Goal: Information Seeking & Learning: Learn about a topic

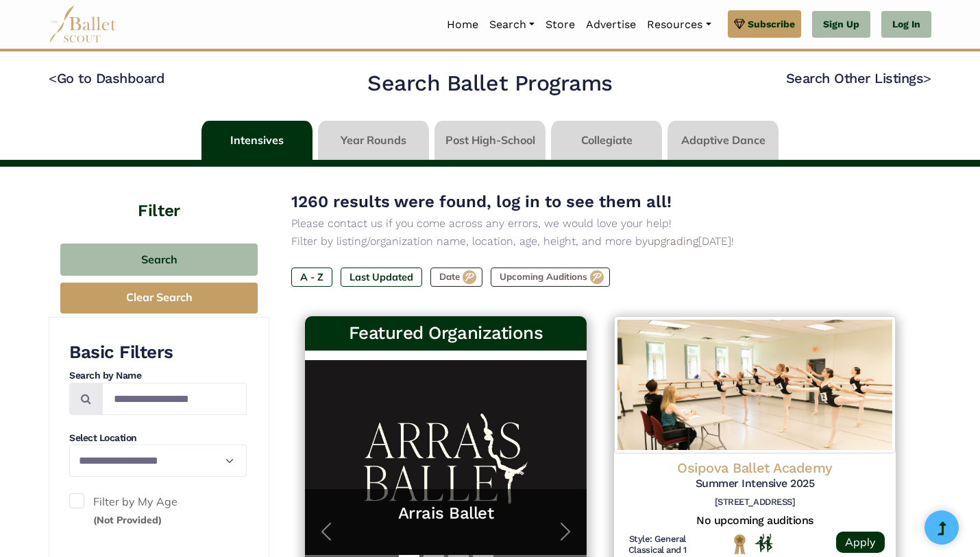
scroll to position [1744, 0]
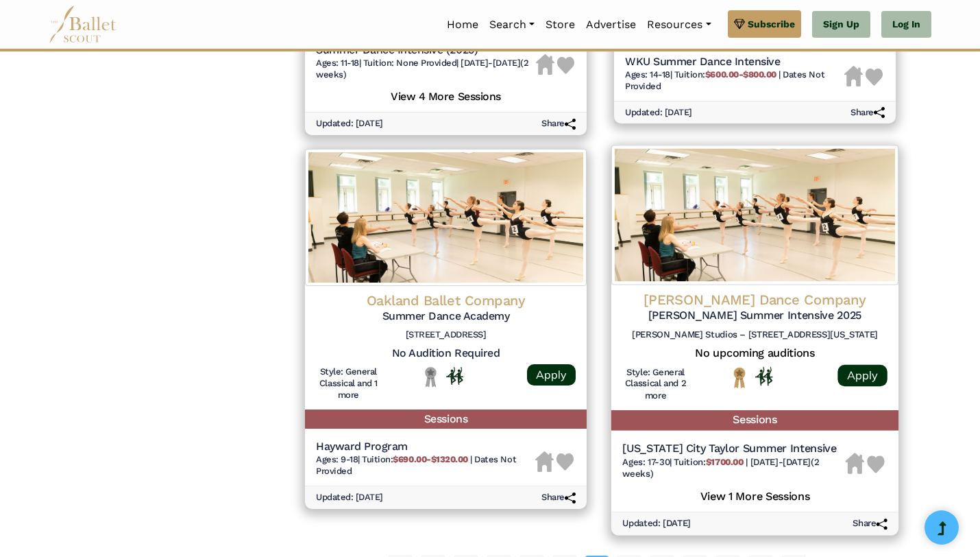
click at [721, 304] on h4 "Paul Taylor Dance Company" at bounding box center [755, 300] width 265 height 19
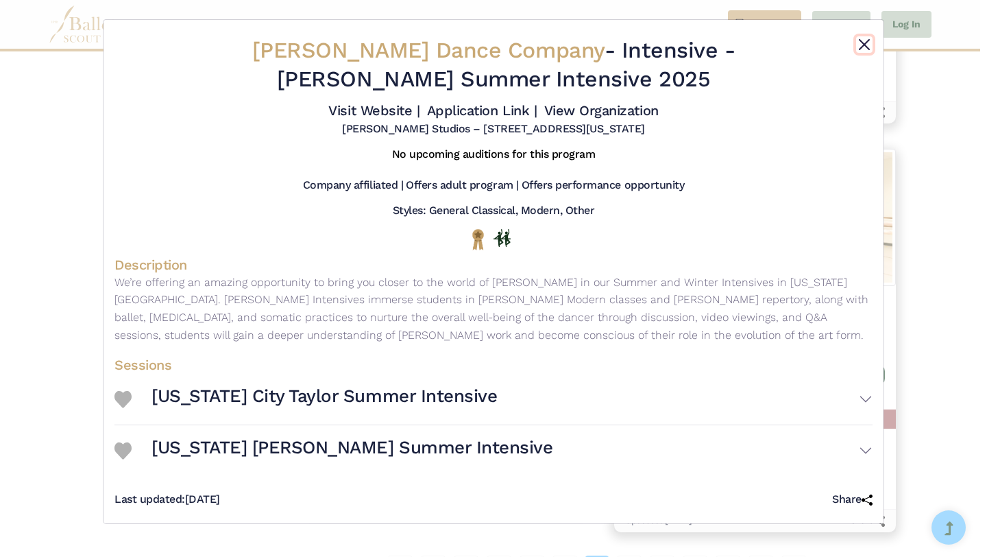
click at [865, 45] on button "Close" at bounding box center [864, 44] width 16 height 16
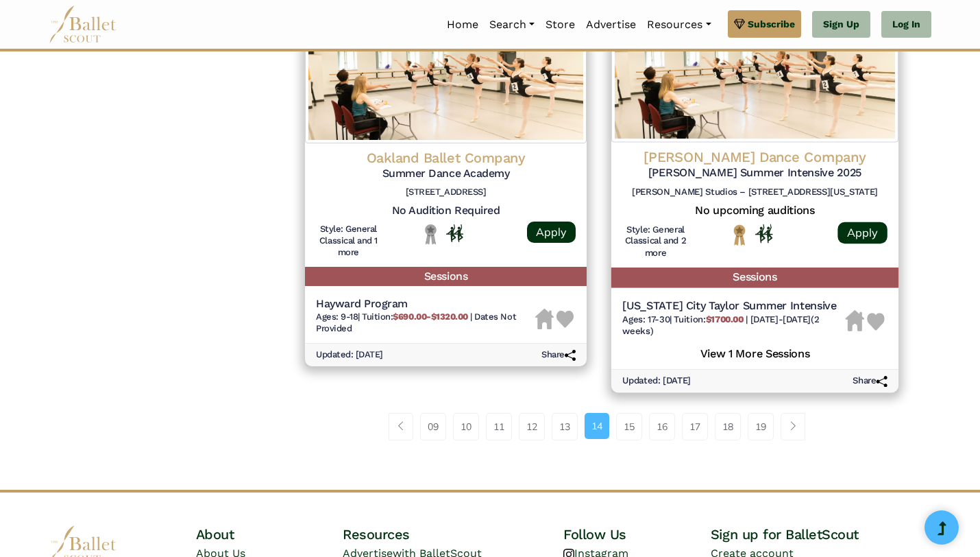
scroll to position [2012, 0]
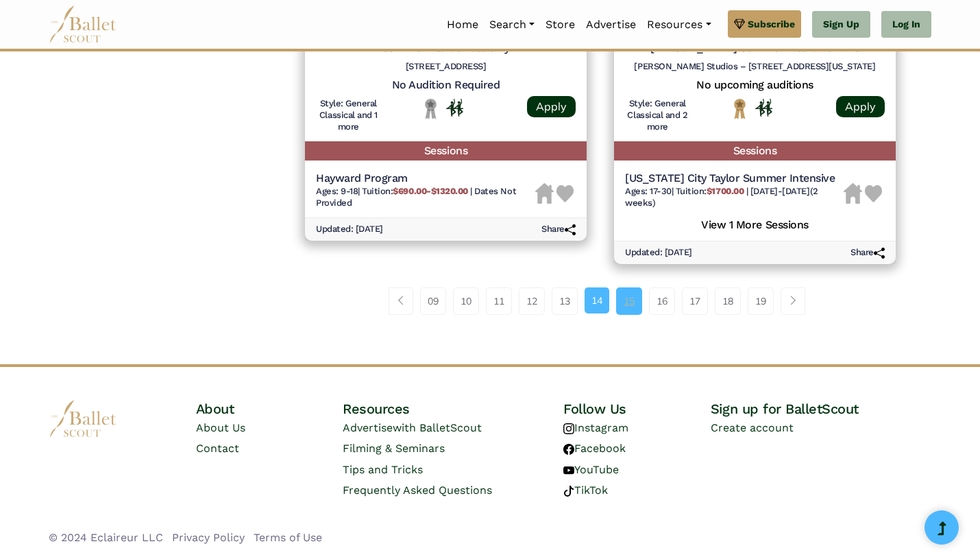
click at [631, 299] on link "15" at bounding box center [629, 300] width 26 height 27
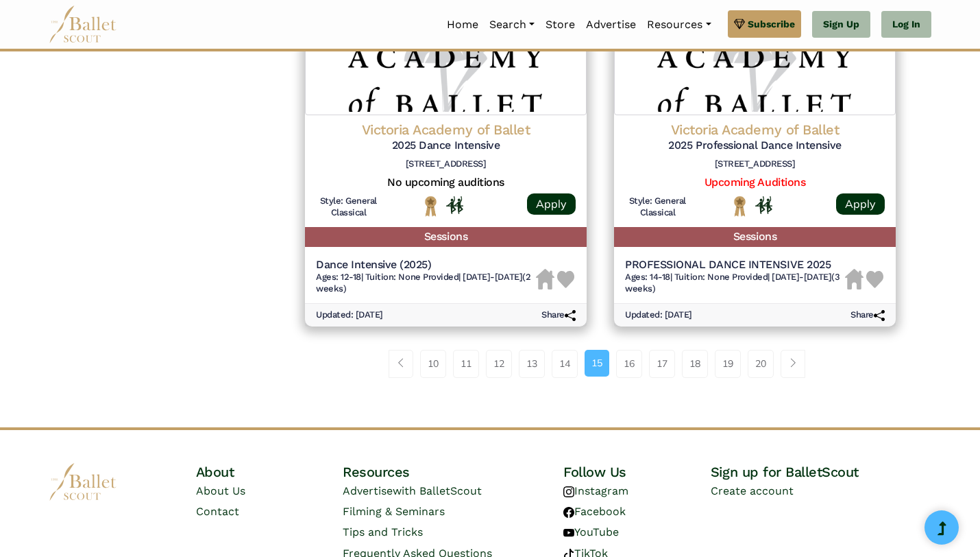
scroll to position [1899, 0]
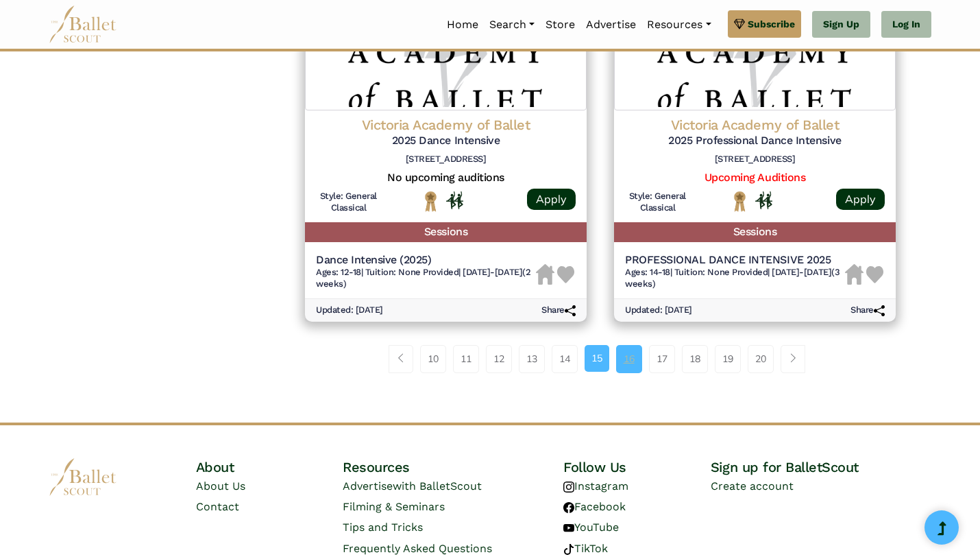
click at [627, 345] on link "16" at bounding box center [629, 358] width 26 height 27
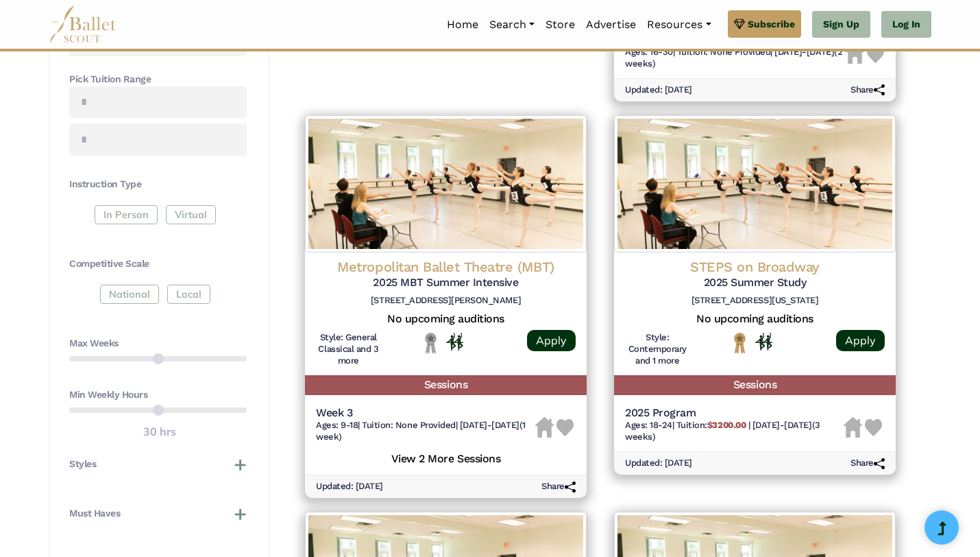
scroll to position [577, 0]
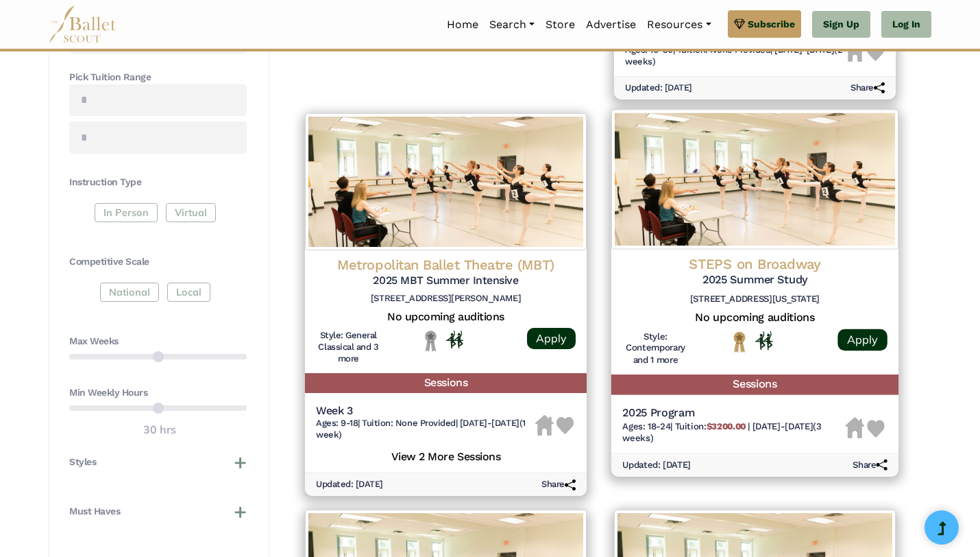
click at [724, 261] on h4 "STEPS on Broadway" at bounding box center [755, 263] width 265 height 19
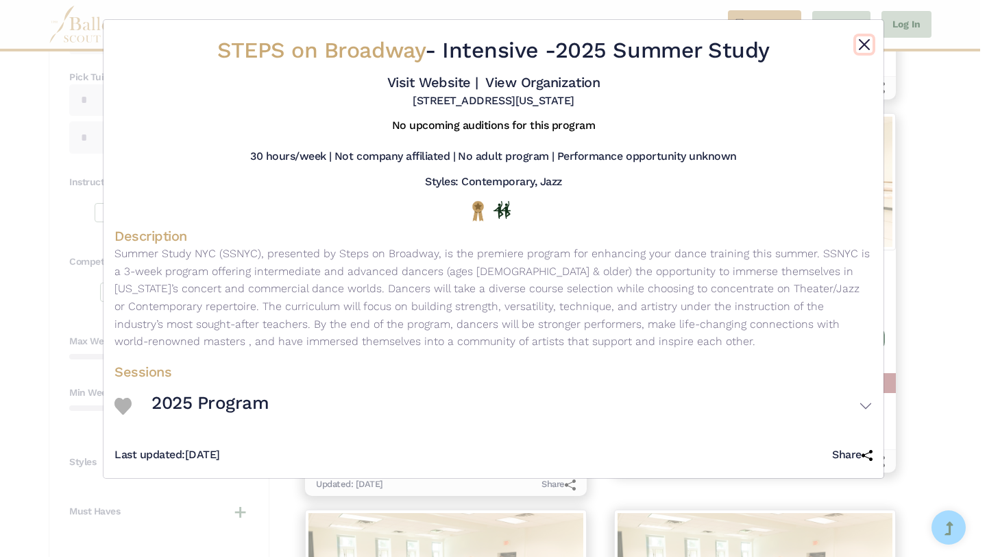
click at [865, 44] on button "Close" at bounding box center [864, 44] width 16 height 16
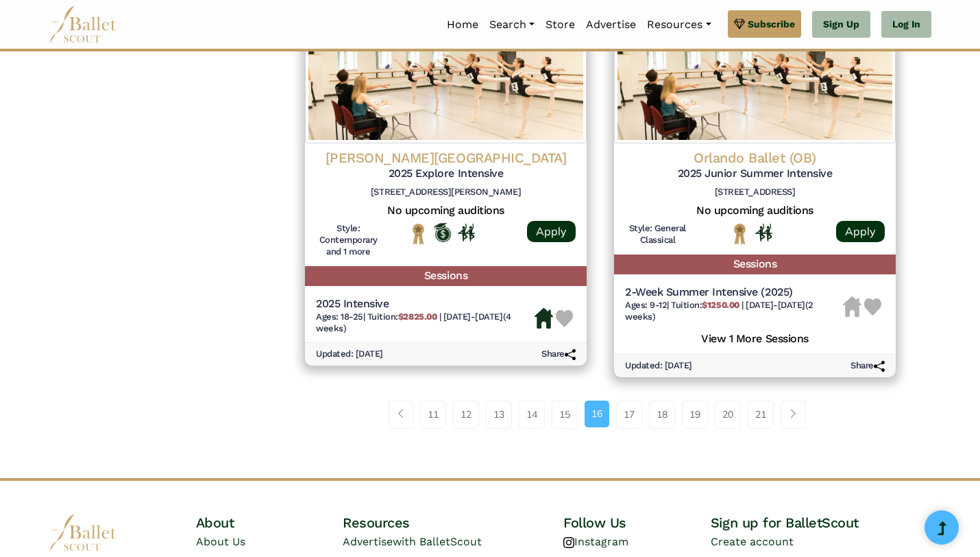
scroll to position [1845, 0]
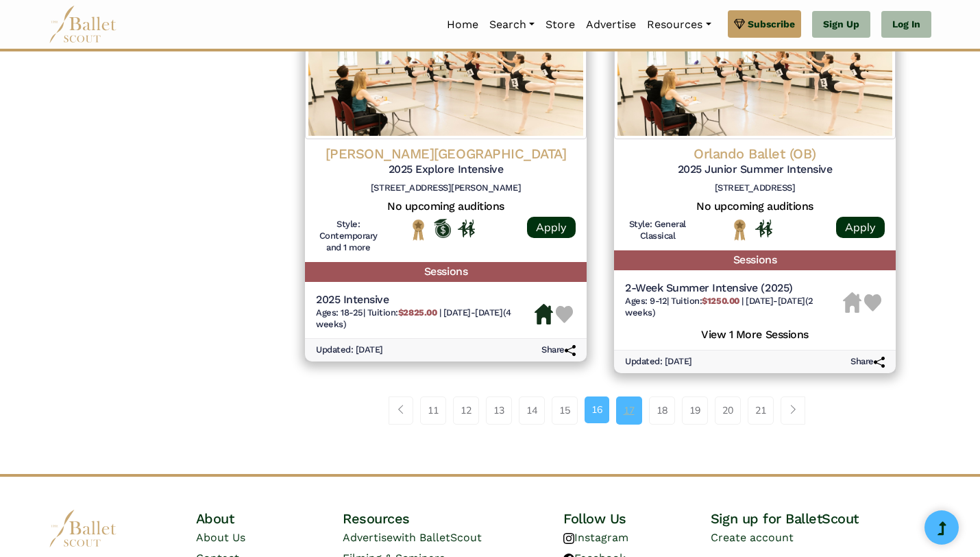
click at [630, 411] on link "17" at bounding box center [629, 409] width 26 height 27
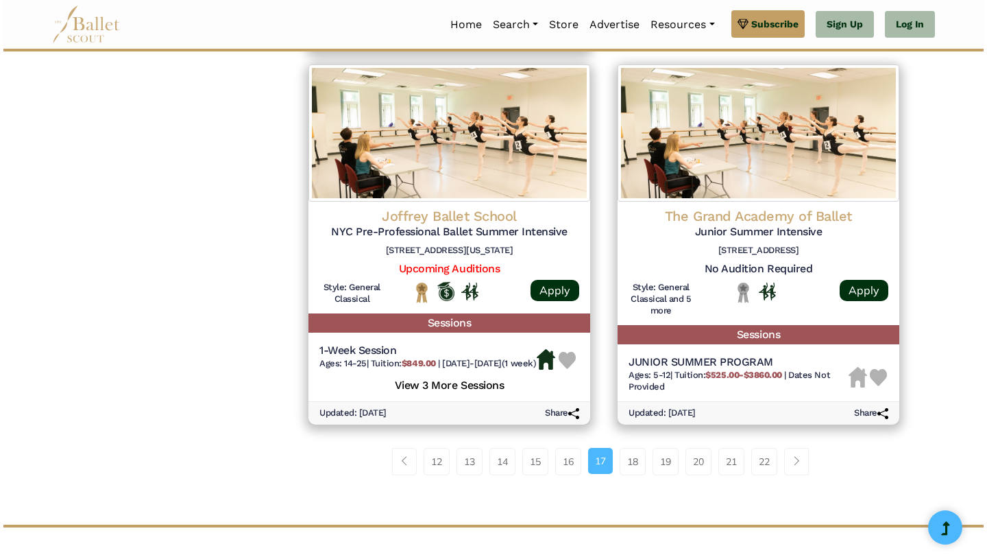
scroll to position [1822, 0]
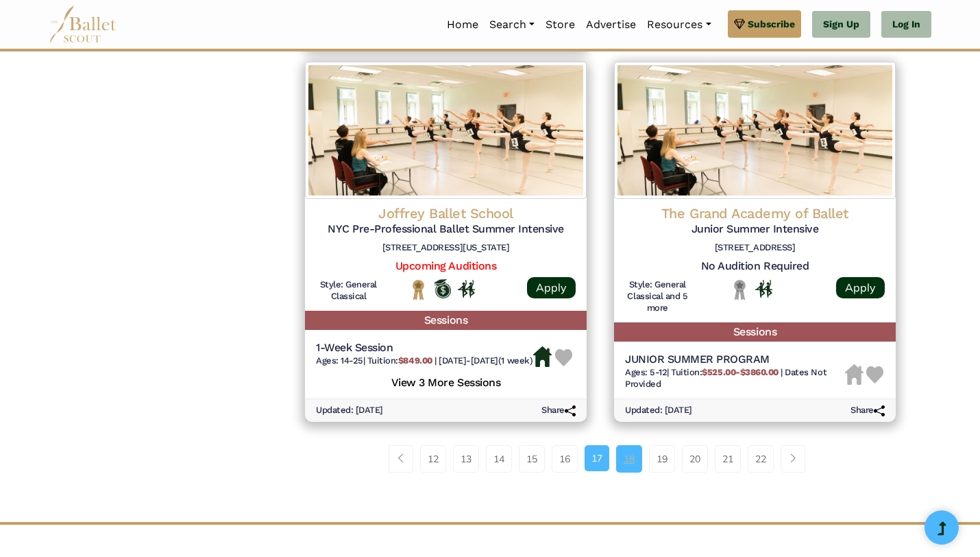
click at [631, 462] on link "18" at bounding box center [629, 458] width 26 height 27
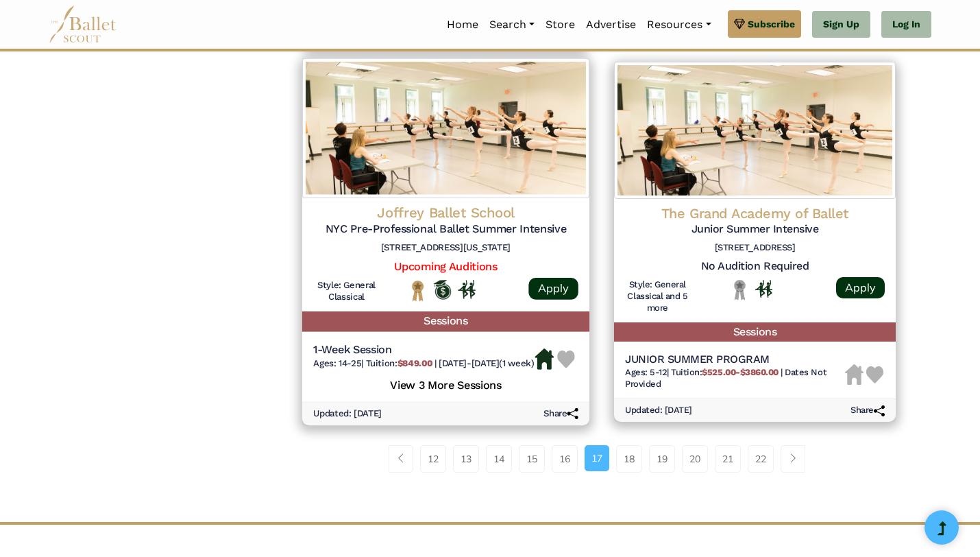
click at [471, 222] on h5 "NYC Pre-Professional Ballet Summer Intensive" at bounding box center [445, 229] width 265 height 14
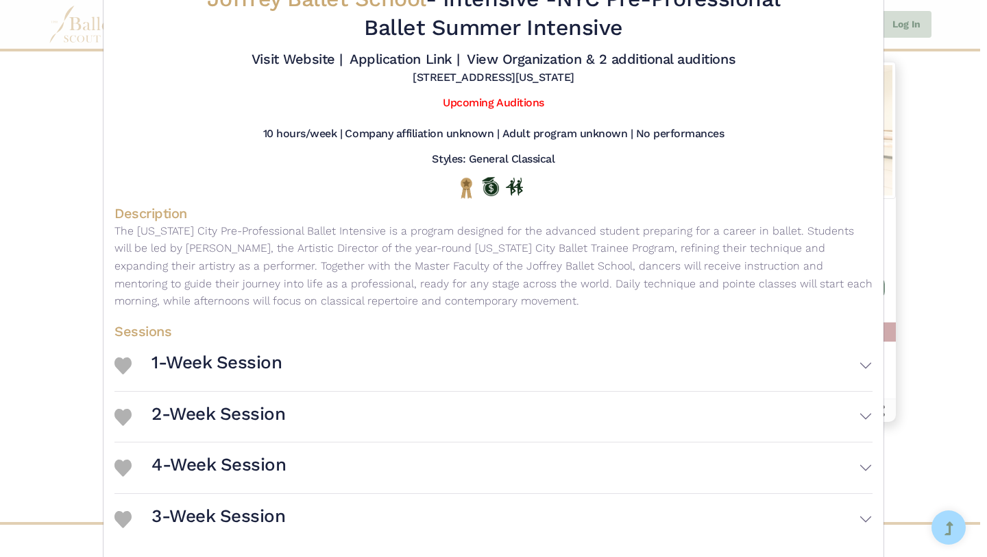
scroll to position [106, 0]
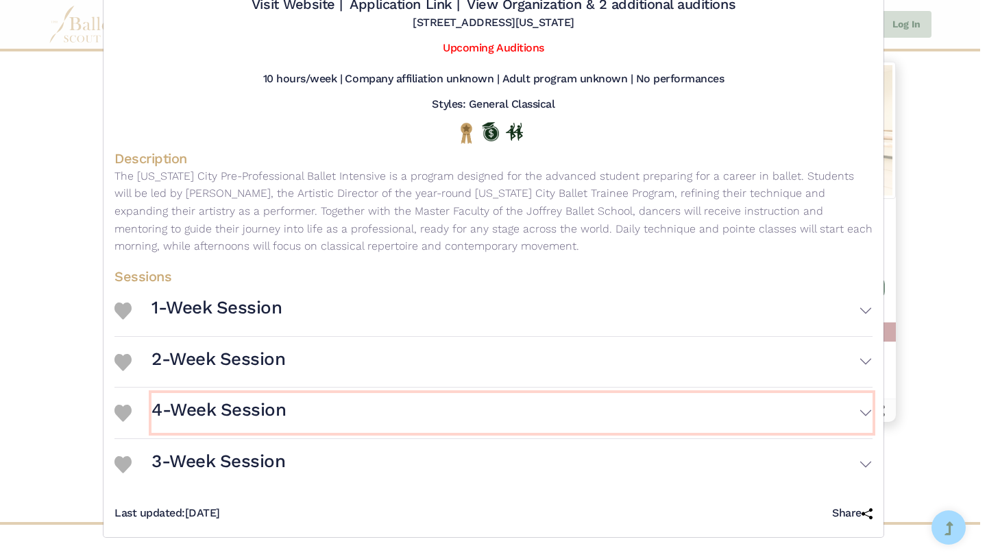
click at [259, 409] on h3 "4-Week Session" at bounding box center [219, 409] width 134 height 23
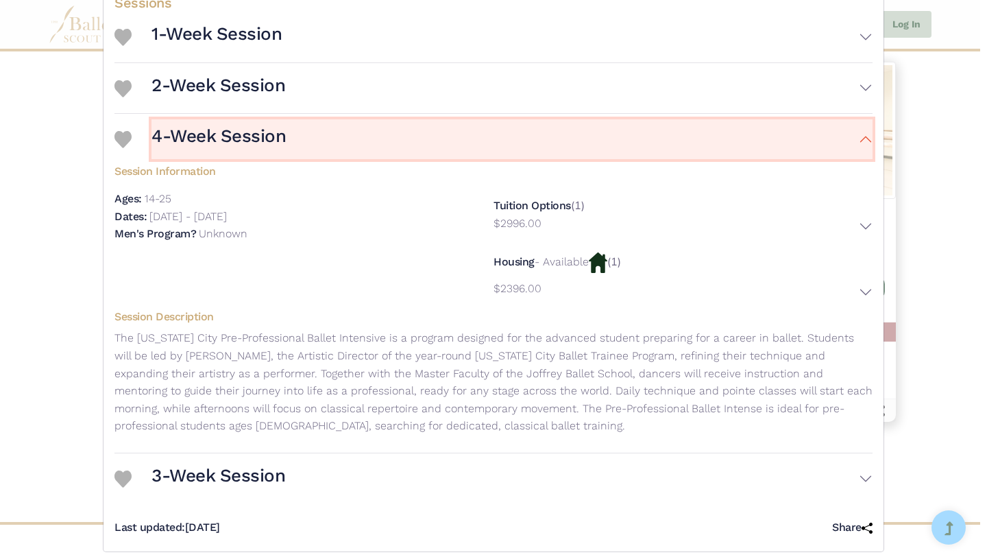
scroll to position [394, 0]
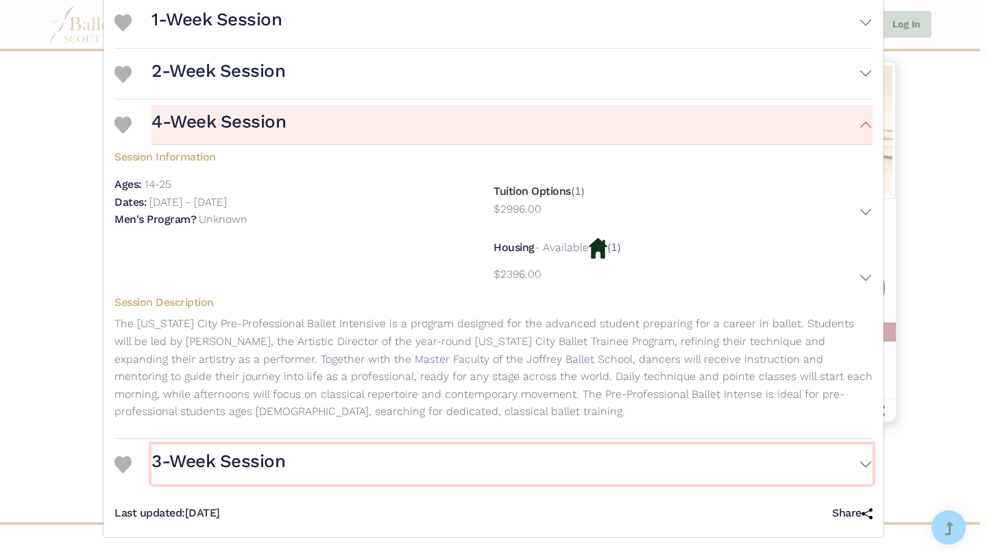
click at [267, 460] on h3 "3-Week Session" at bounding box center [219, 461] width 134 height 23
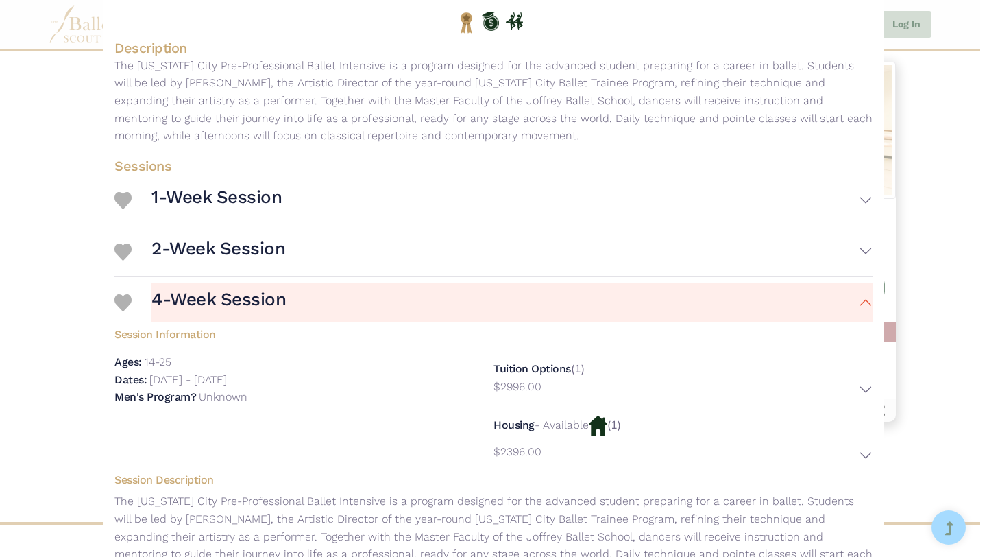
scroll to position [136, 0]
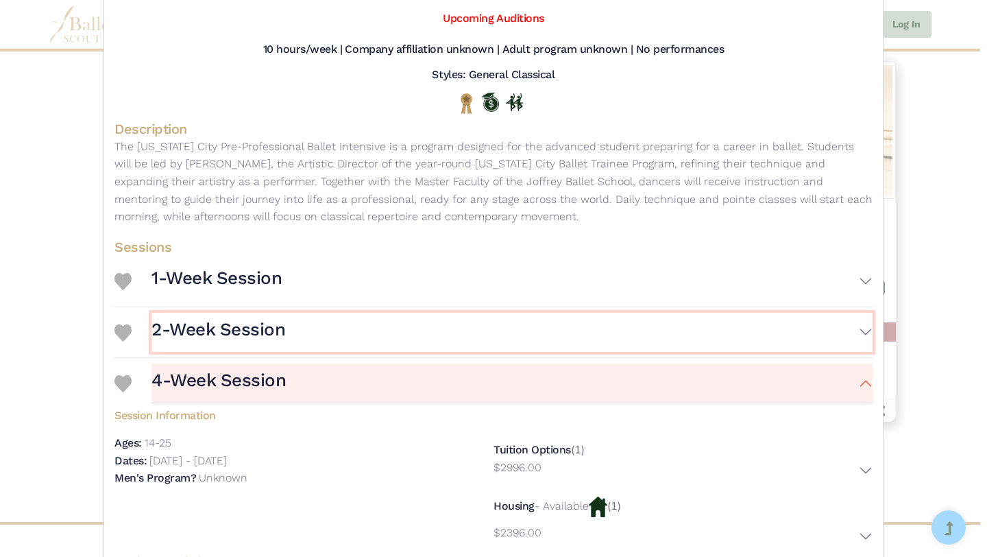
click at [253, 333] on h3 "2-Week Session" at bounding box center [219, 329] width 134 height 23
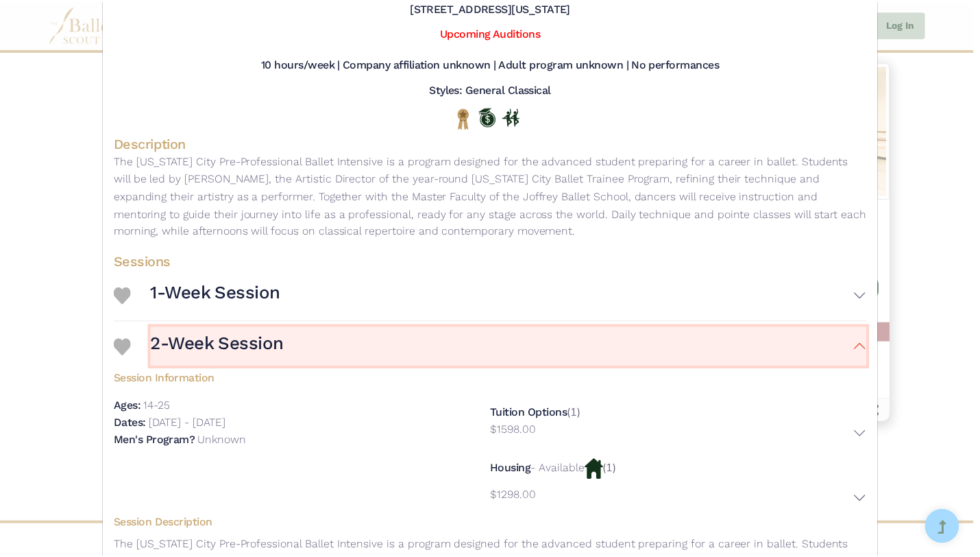
scroll to position [0, 0]
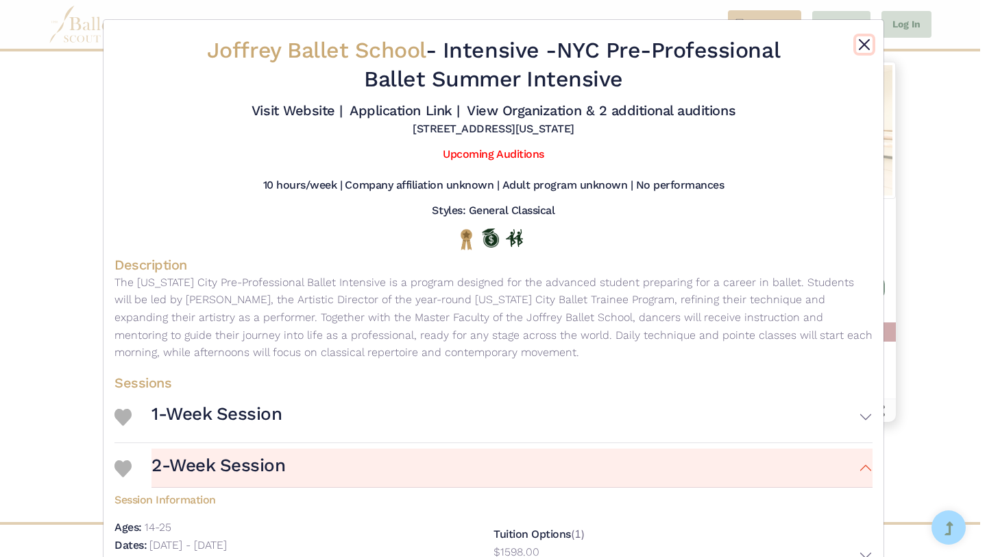
click at [859, 42] on button "Close" at bounding box center [864, 44] width 16 height 16
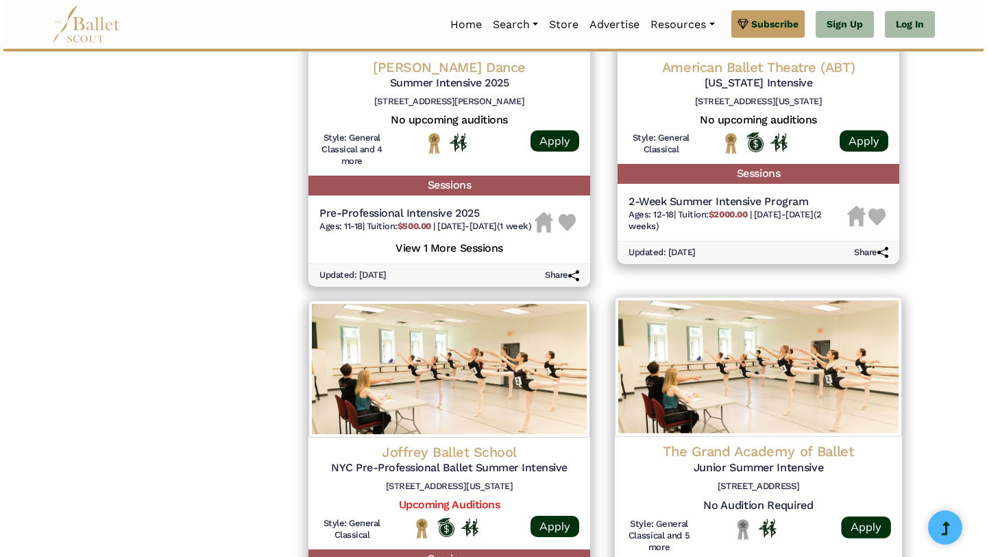
scroll to position [1530, 0]
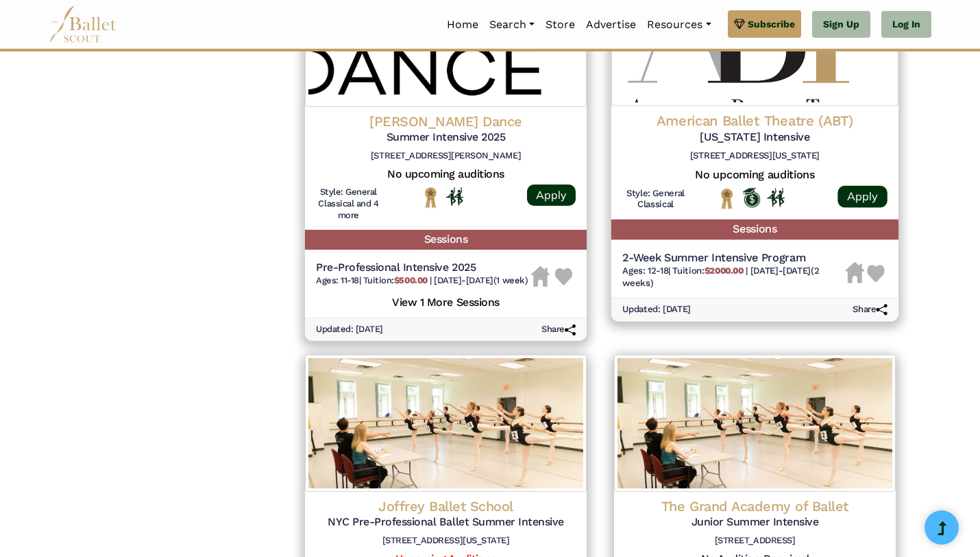
click at [724, 112] on h4 "American Ballet Theatre (ABT)" at bounding box center [755, 121] width 265 height 19
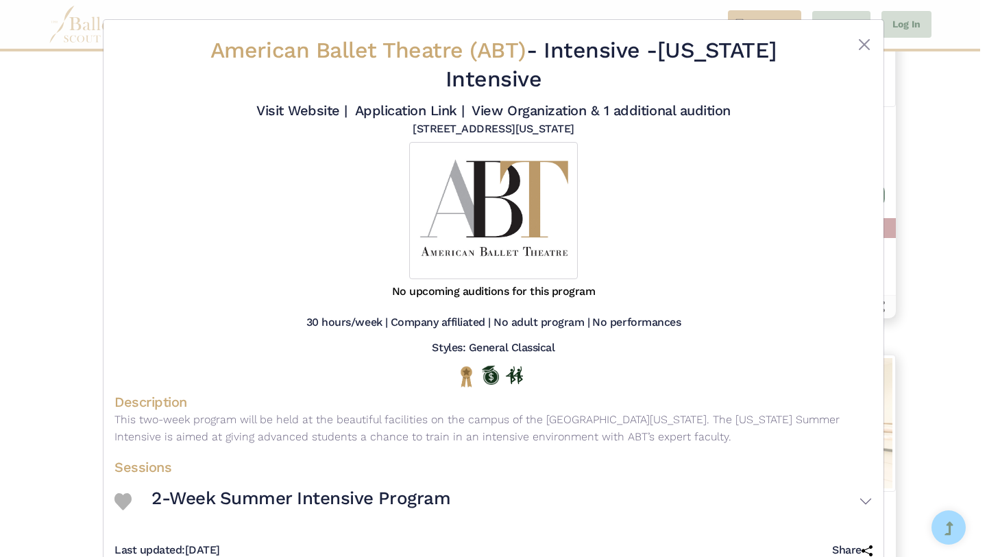
scroll to position [37, 0]
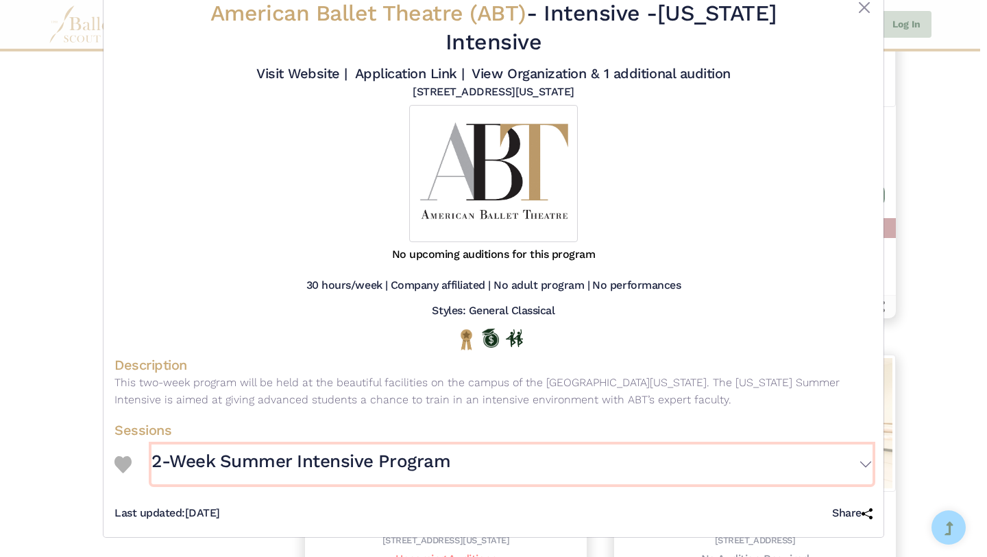
click at [428, 460] on h3 "2-Week Summer Intensive Program" at bounding box center [301, 461] width 299 height 23
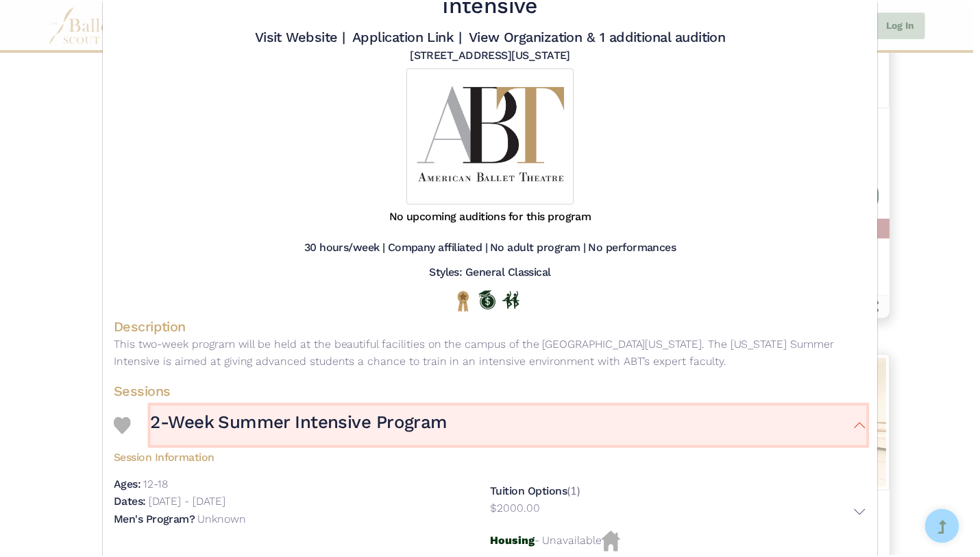
scroll to position [0, 0]
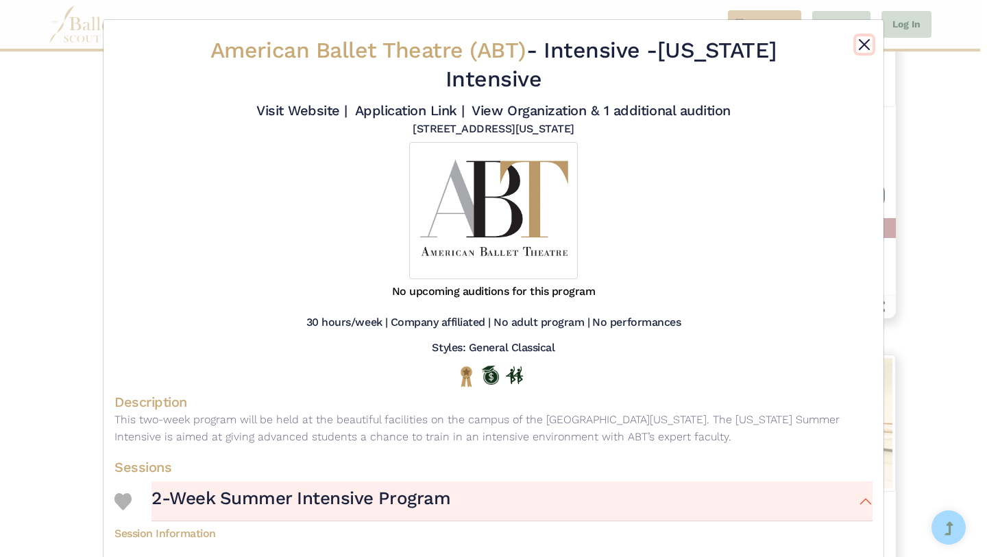
click at [858, 43] on button "Close" at bounding box center [864, 44] width 16 height 16
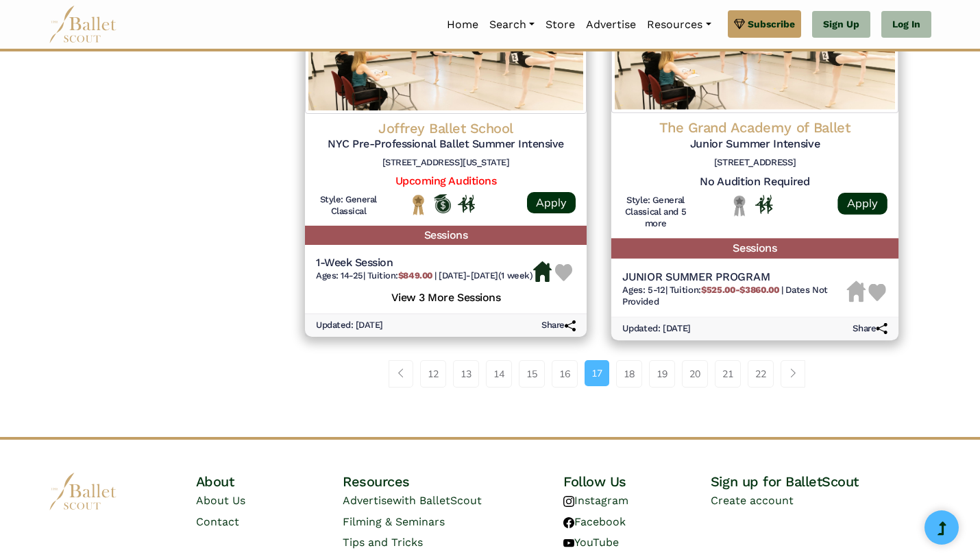
scroll to position [1989, 0]
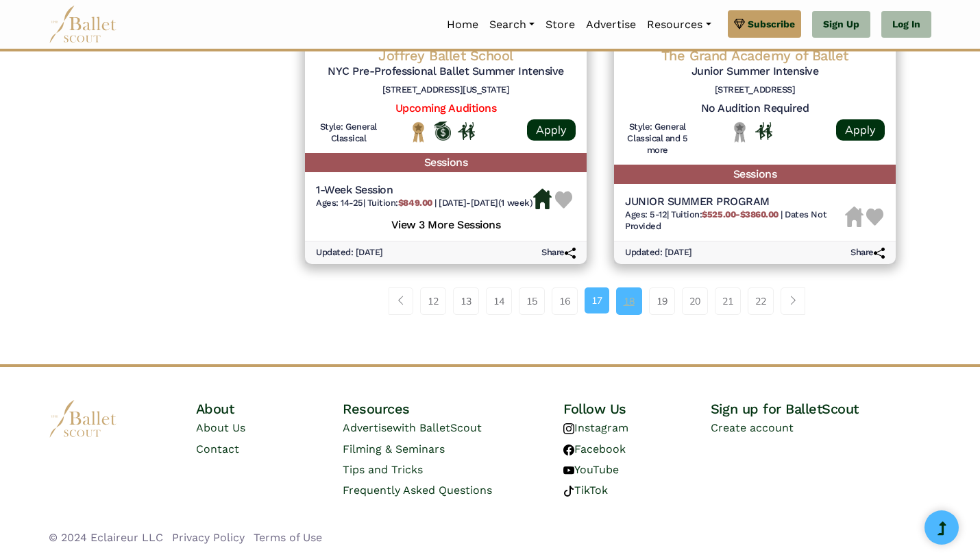
click at [630, 297] on link "18" at bounding box center [629, 300] width 26 height 27
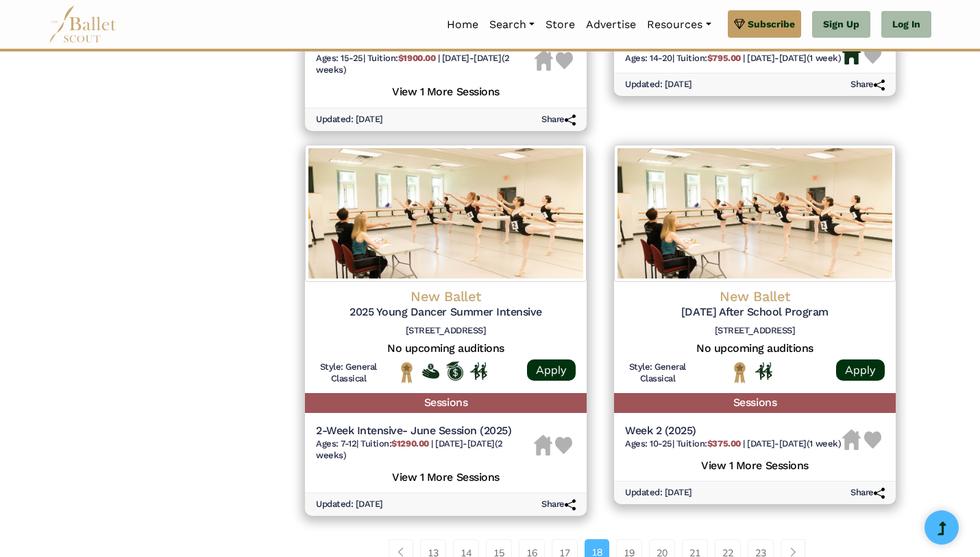
scroll to position [1964, 0]
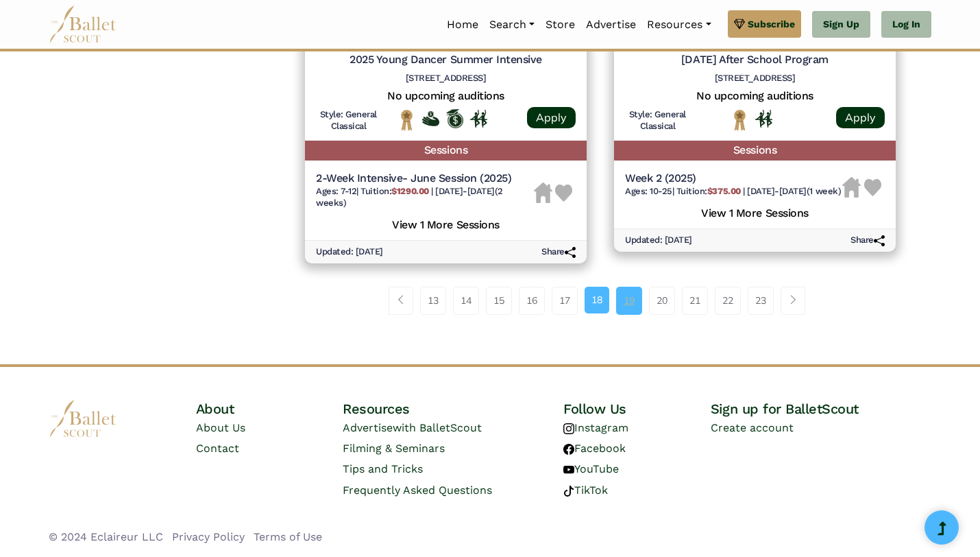
click at [625, 298] on link "19" at bounding box center [629, 300] width 26 height 27
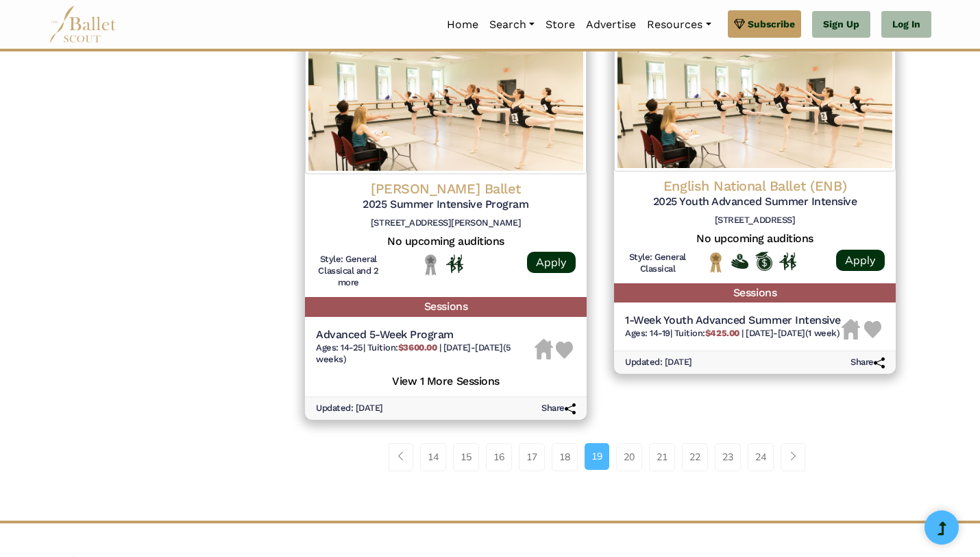
scroll to position [1802, 0]
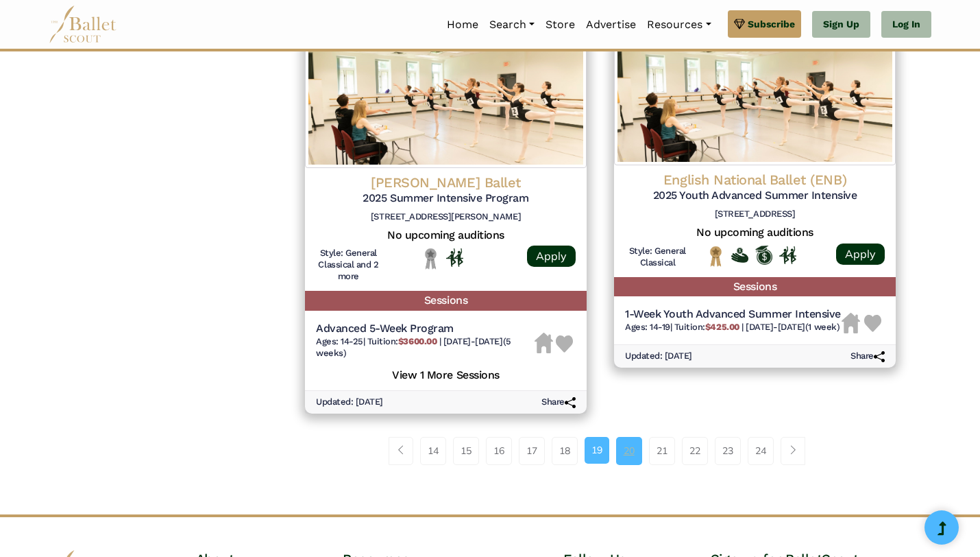
click at [629, 450] on link "20" at bounding box center [629, 450] width 26 height 27
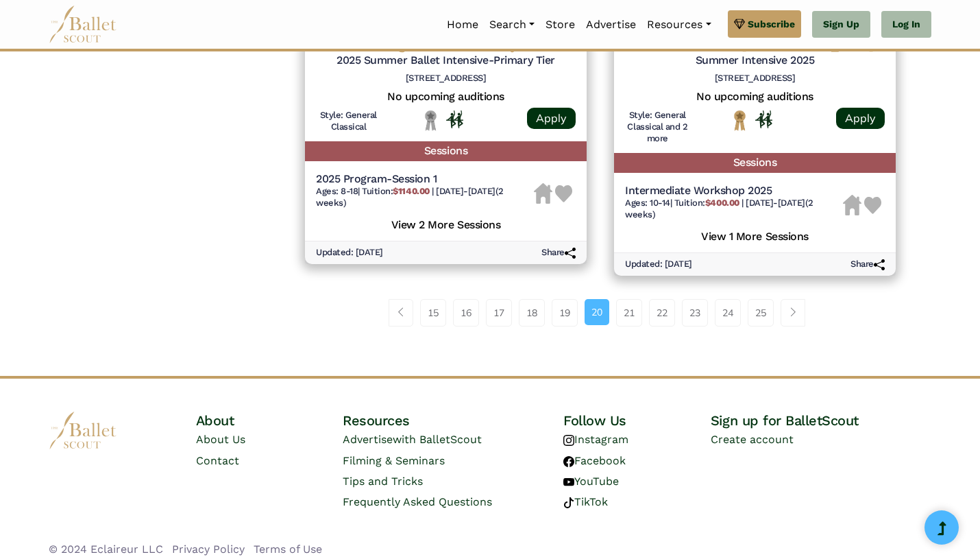
scroll to position [1989, 0]
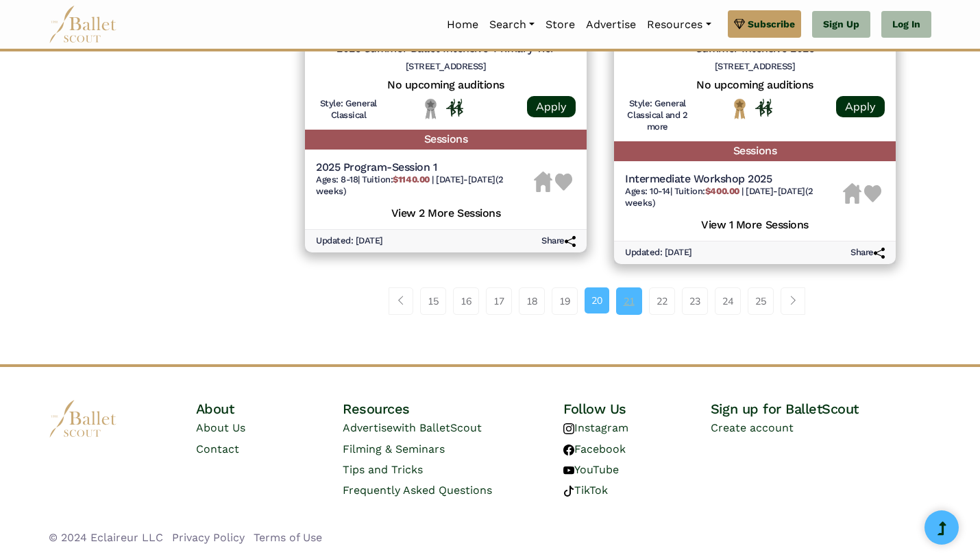
click at [628, 301] on link "21" at bounding box center [629, 300] width 26 height 27
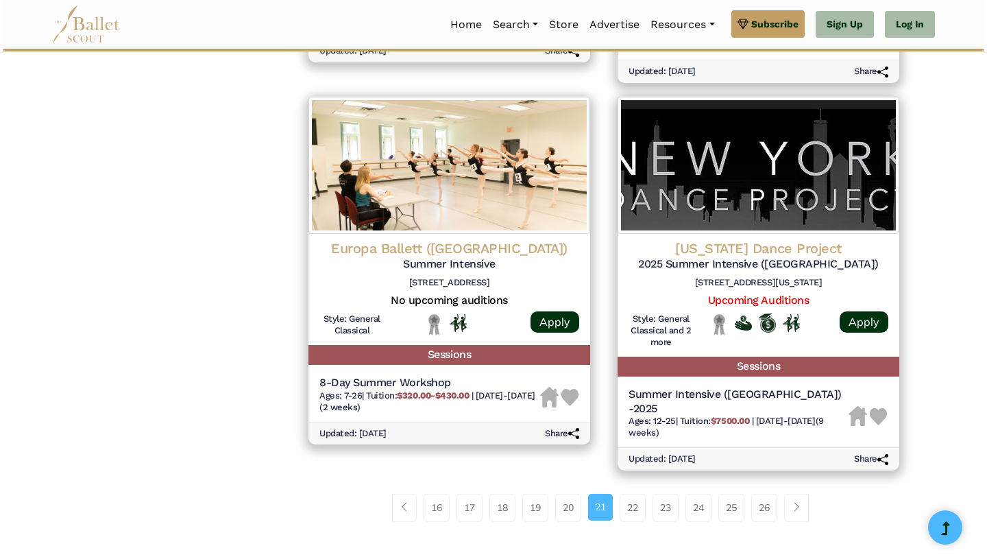
scroll to position [1773, 0]
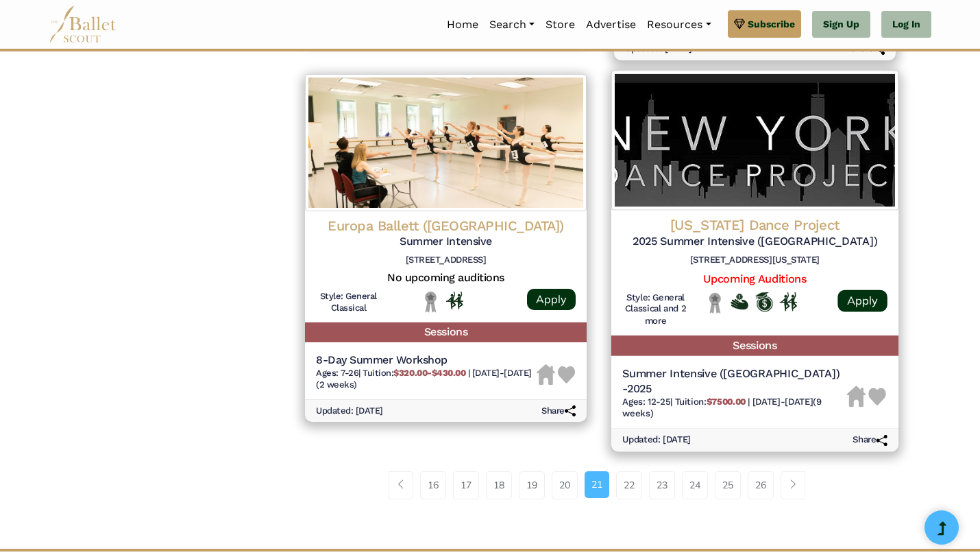
click at [762, 215] on h4 "[US_STATE] Dance Project" at bounding box center [755, 224] width 265 height 19
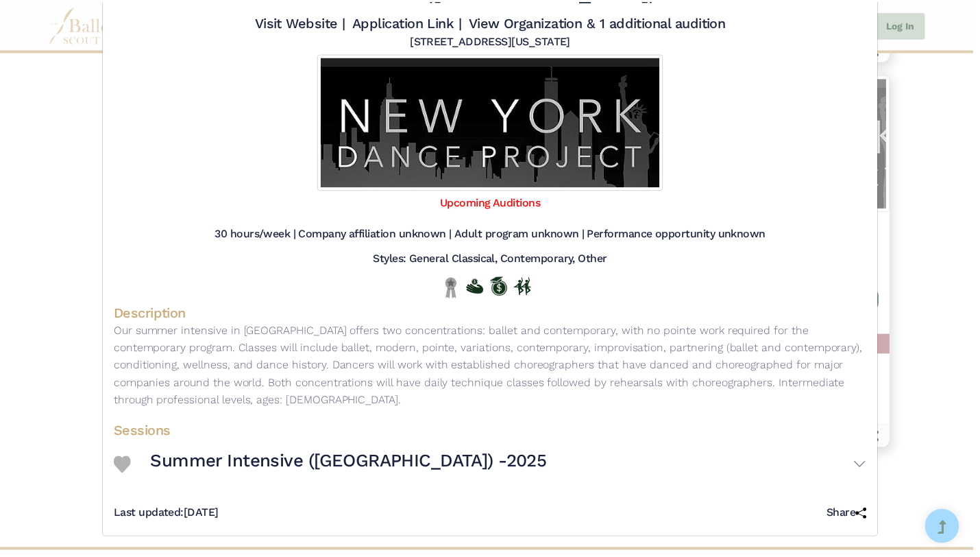
scroll to position [0, 0]
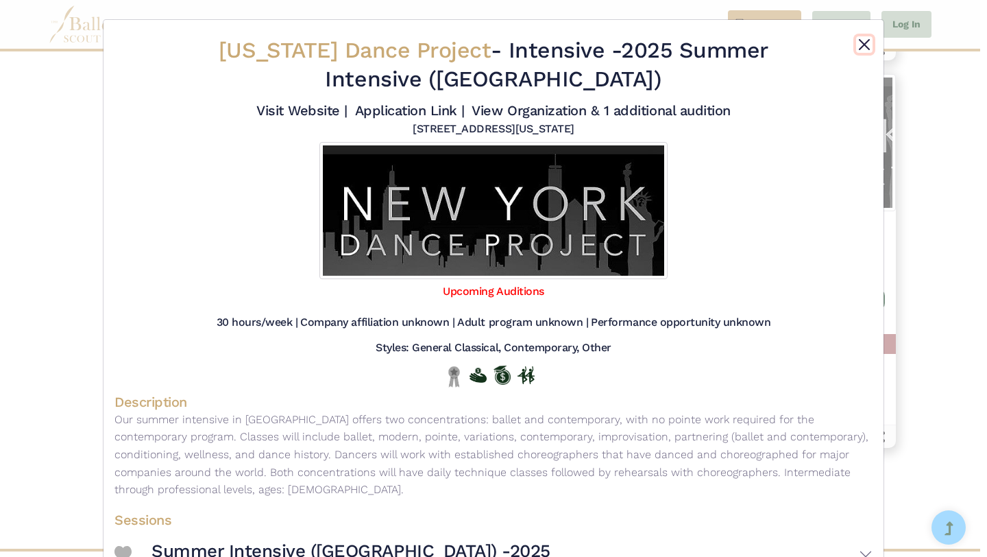
click at [862, 45] on button "Close" at bounding box center [864, 44] width 16 height 16
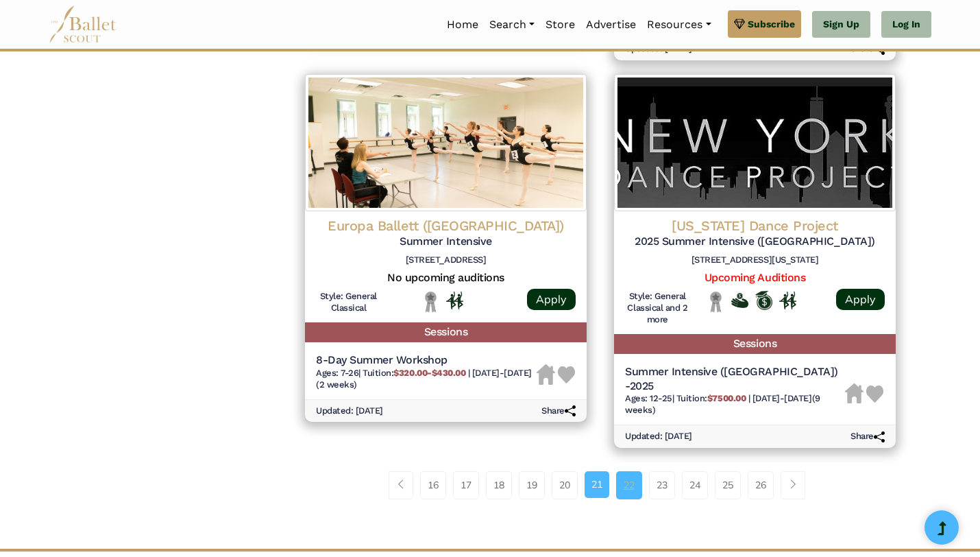
click at [633, 471] on link "22" at bounding box center [629, 484] width 26 height 27
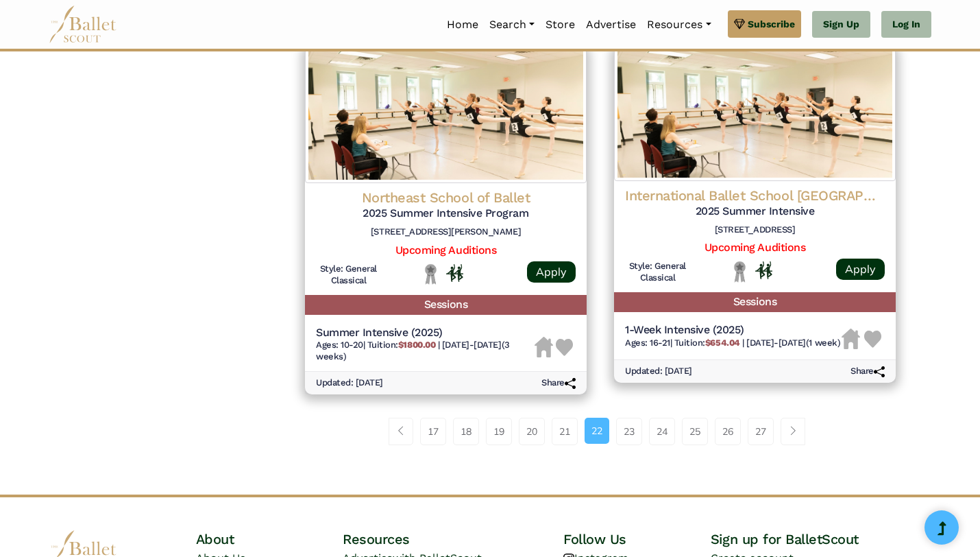
scroll to position [1857, 0]
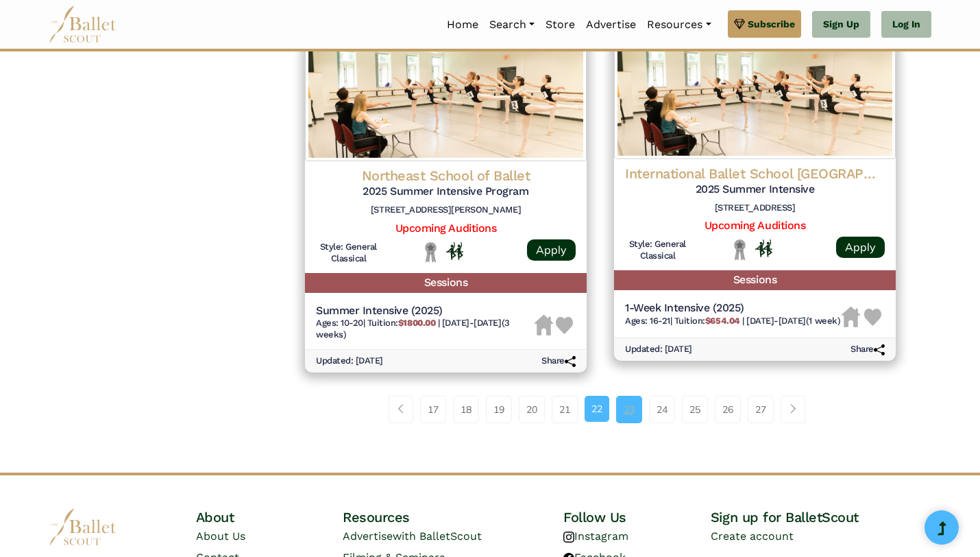
click at [629, 407] on link "23" at bounding box center [629, 409] width 26 height 27
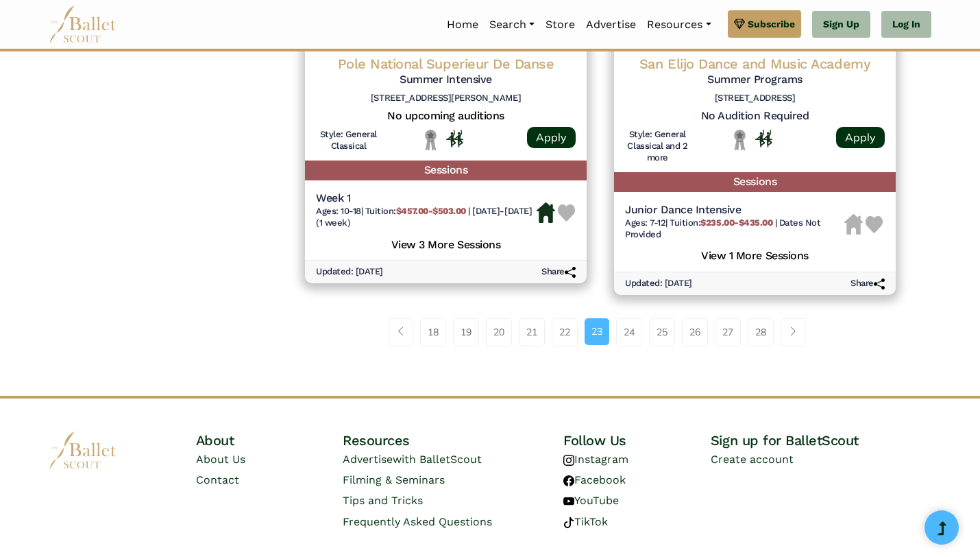
scroll to position [1947, 0]
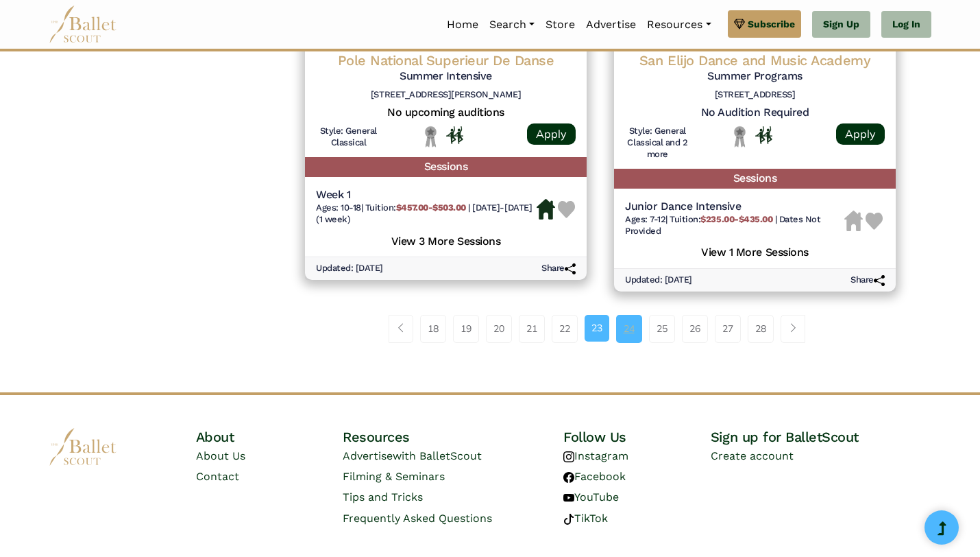
click at [631, 333] on link "24" at bounding box center [629, 328] width 26 height 27
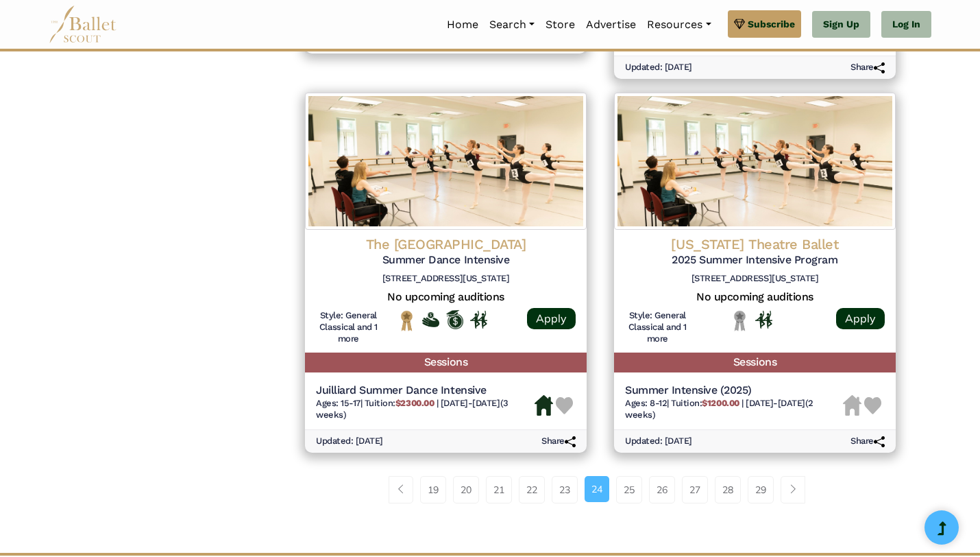
scroll to position [1848, 0]
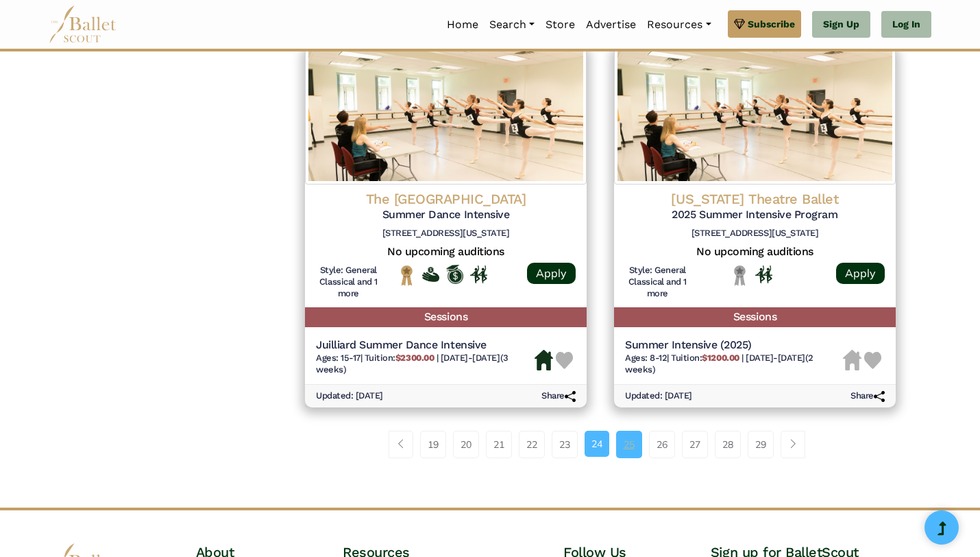
click at [626, 437] on link "25" at bounding box center [629, 444] width 26 height 27
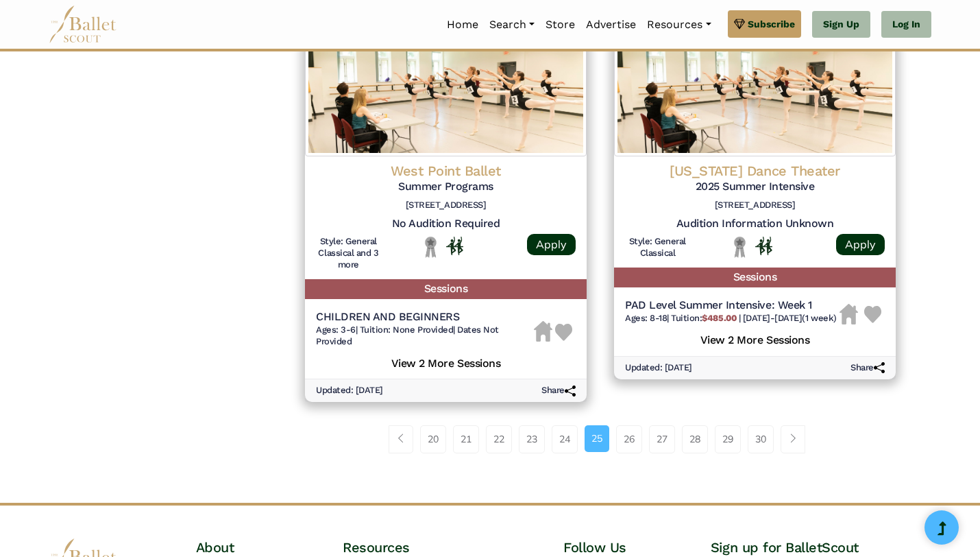
scroll to position [1964, 0]
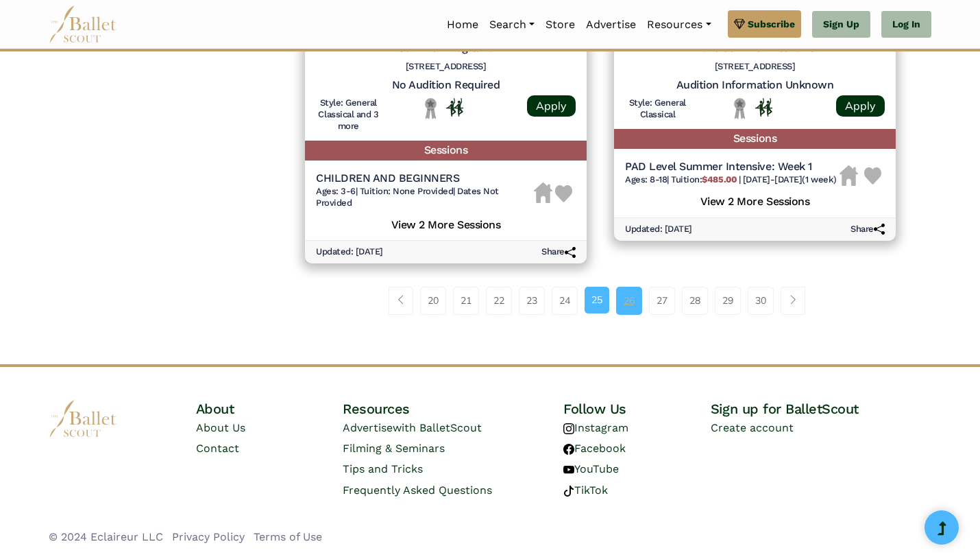
click at [631, 298] on link "26" at bounding box center [629, 300] width 26 height 27
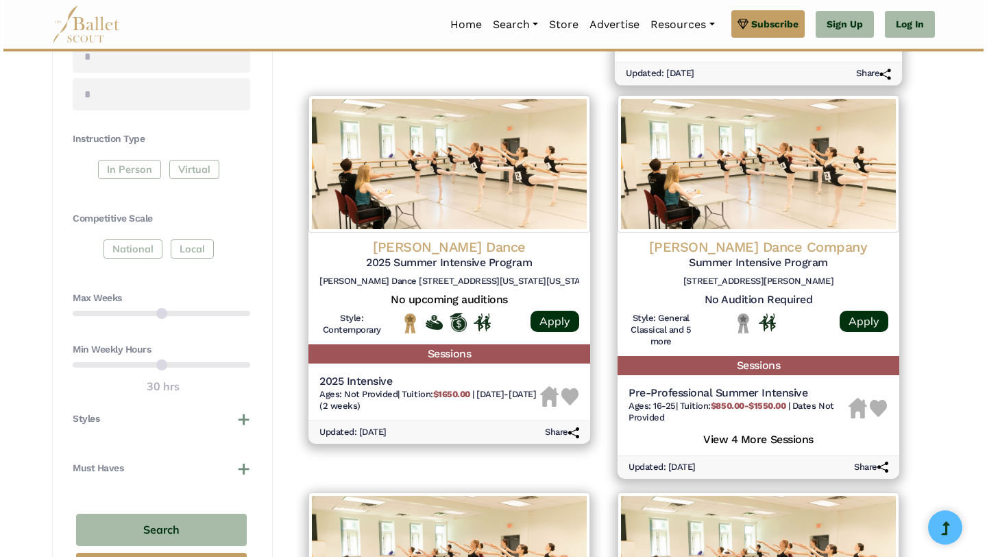
scroll to position [625, 0]
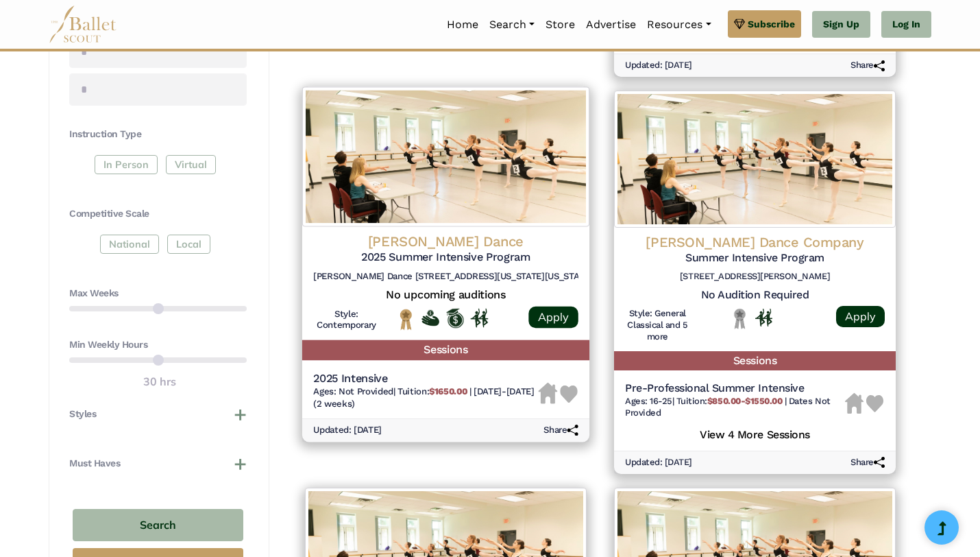
click at [447, 241] on h4 "Parsons Dance" at bounding box center [445, 241] width 265 height 19
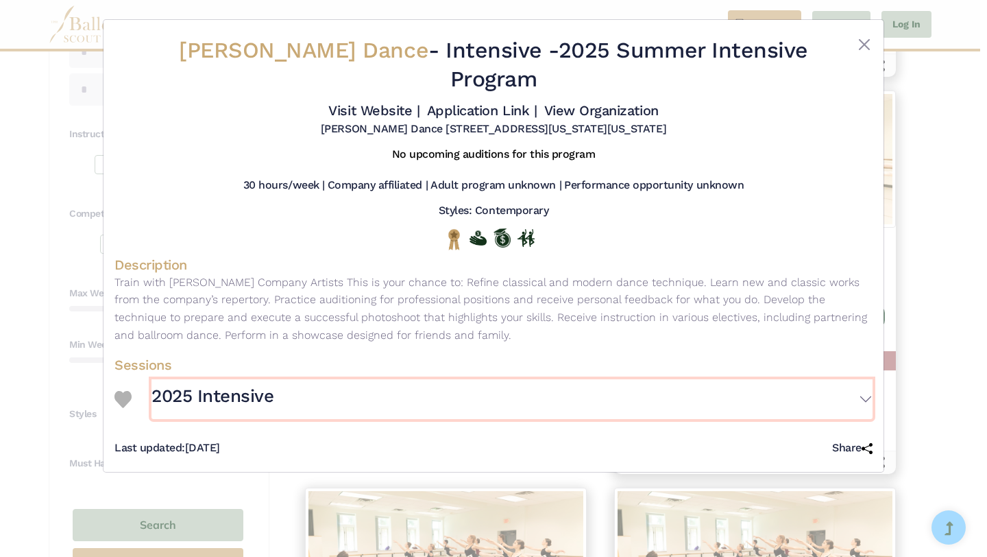
click at [217, 400] on h3 "2025 Intensive" at bounding box center [213, 396] width 122 height 23
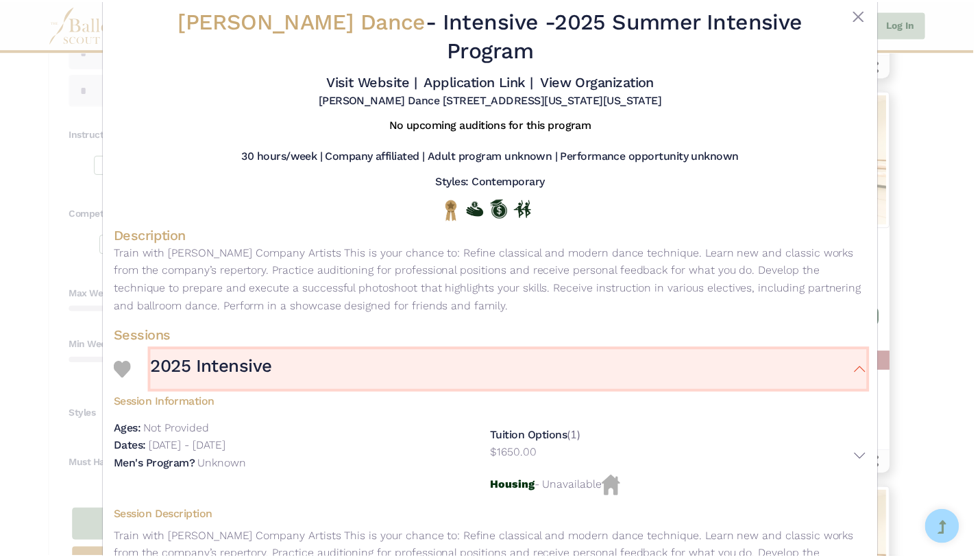
scroll to position [25, 0]
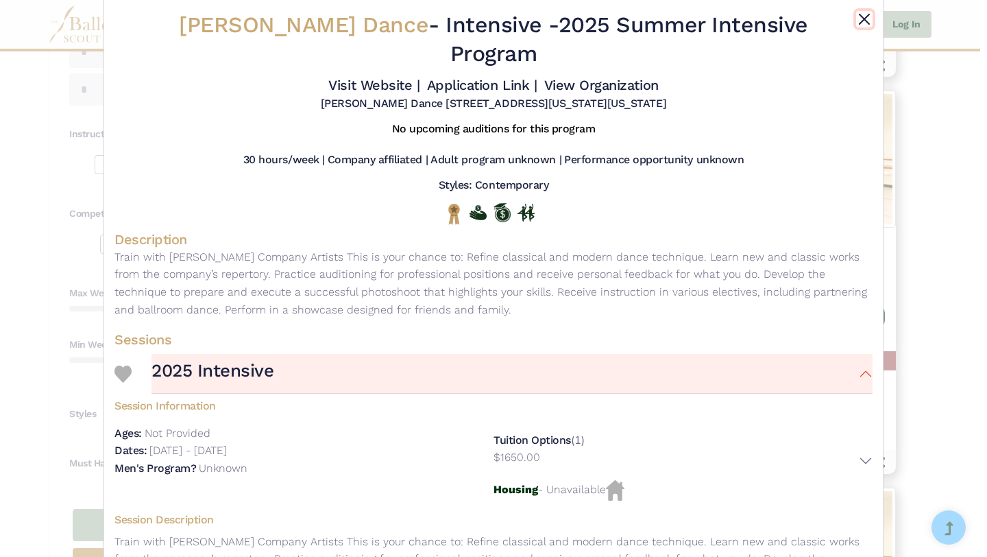
click at [861, 20] on button "Close" at bounding box center [864, 19] width 16 height 16
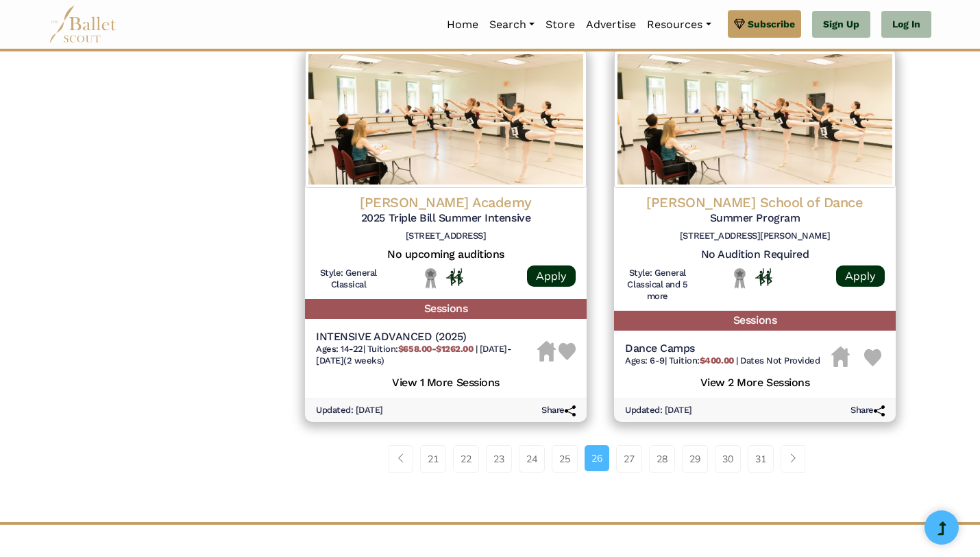
scroll to position [1859, 0]
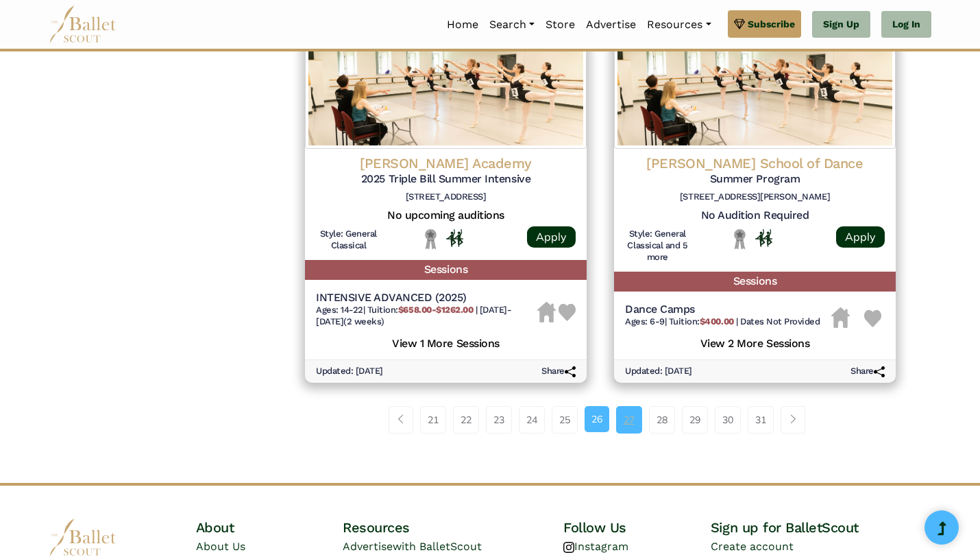
click at [628, 420] on link "27" at bounding box center [629, 419] width 26 height 27
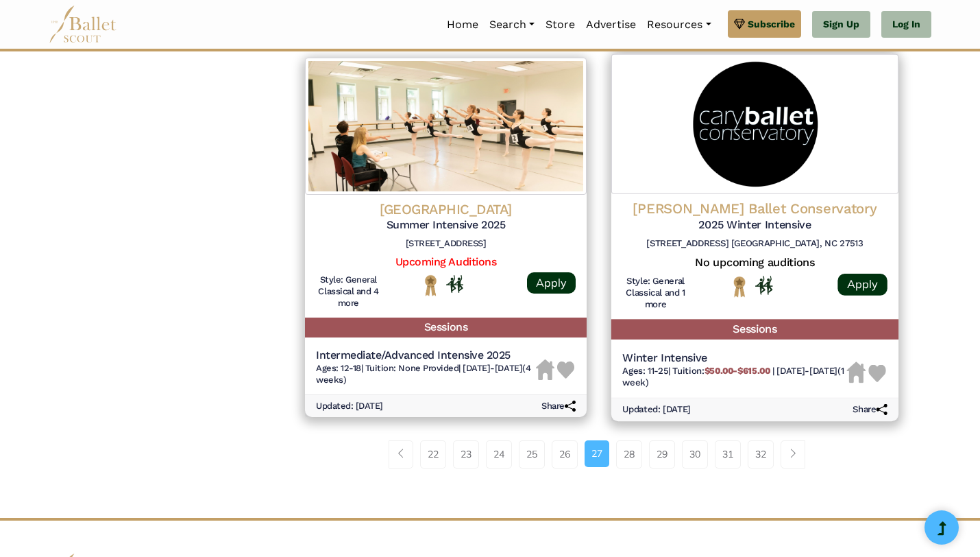
scroll to position [1789, 0]
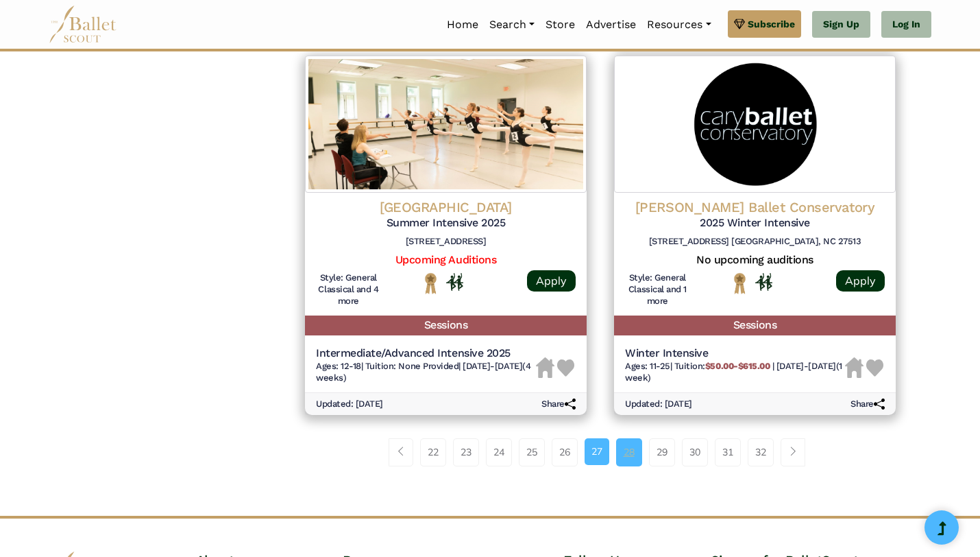
click at [629, 466] on link "28" at bounding box center [629, 451] width 26 height 27
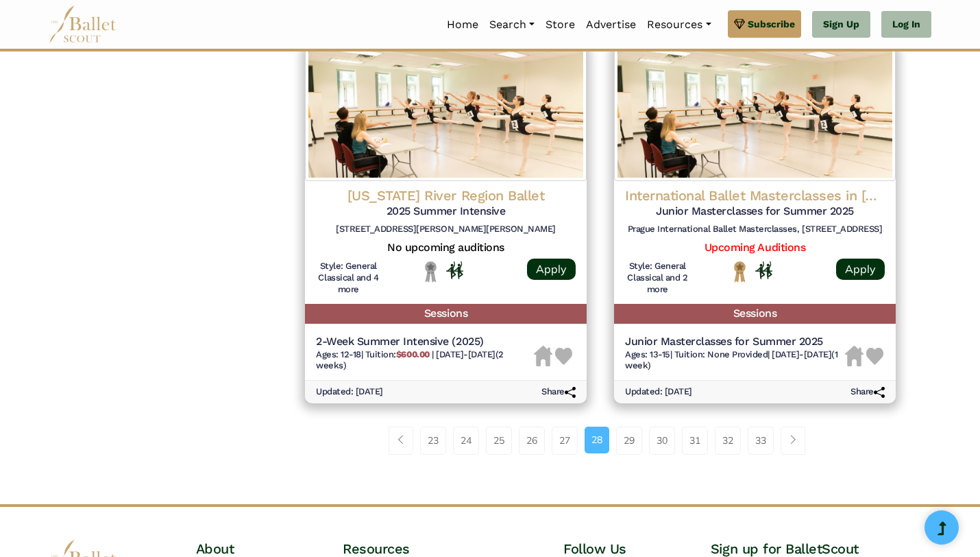
scroll to position [1824, 0]
click at [633, 440] on link "29" at bounding box center [629, 439] width 26 height 27
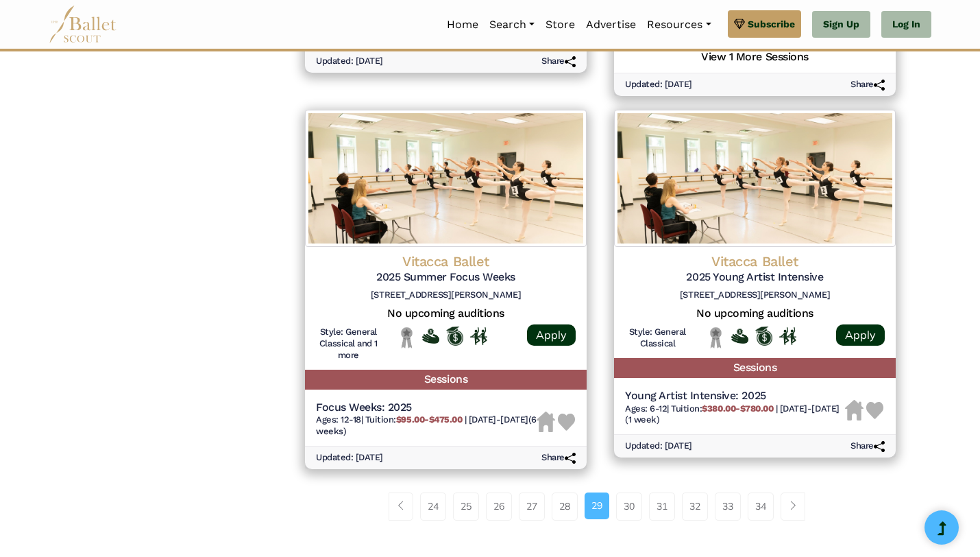
scroll to position [1759, 0]
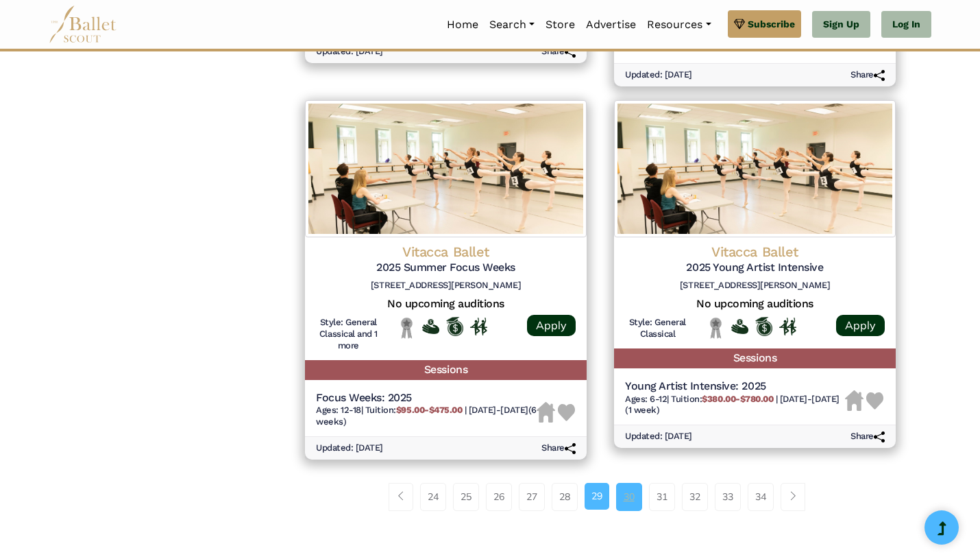
click at [633, 493] on link "30" at bounding box center [629, 496] width 26 height 27
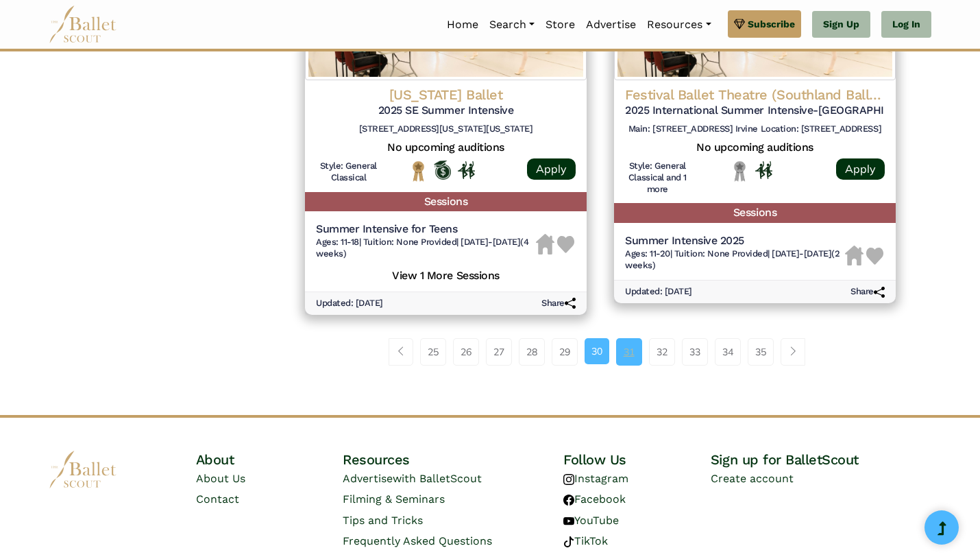
scroll to position [1857, 0]
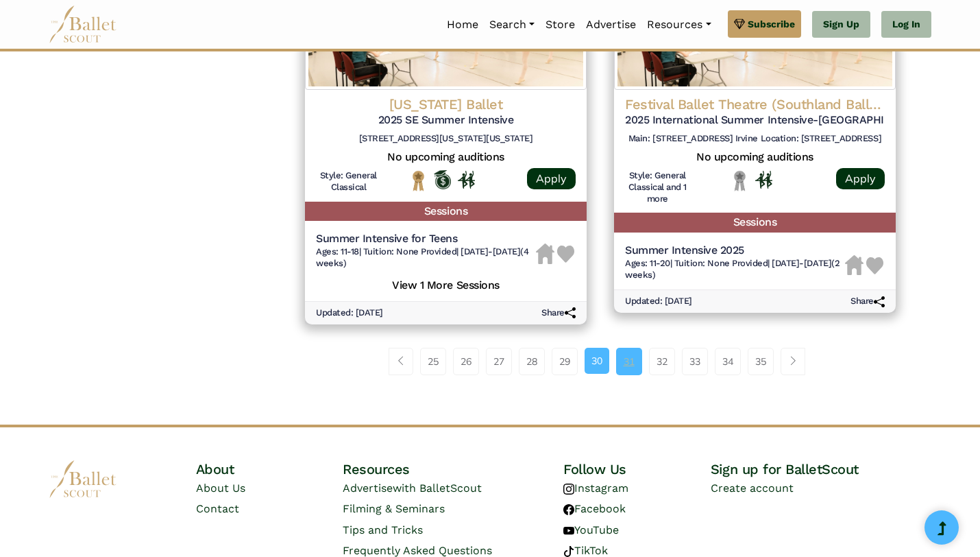
click at [627, 374] on link "31" at bounding box center [629, 361] width 26 height 27
